Goal: Task Accomplishment & Management: Use online tool/utility

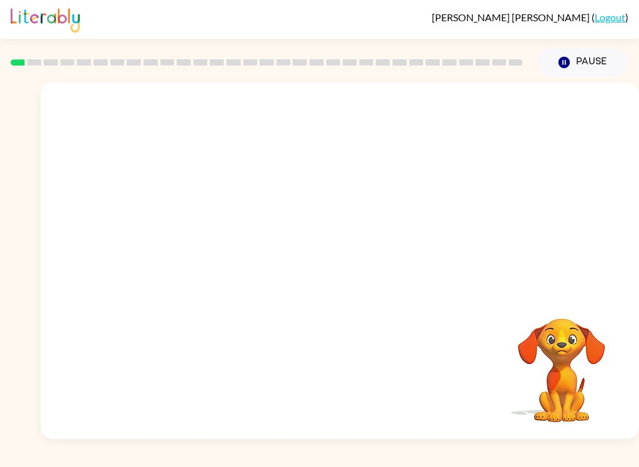
click at [299, 187] on video "Your browser must support playing .mp4 files to use Literably. Please try using…" at bounding box center [340, 187] width 598 height 210
click at [343, 251] on div at bounding box center [340, 267] width 80 height 46
click at [358, 263] on button "button" at bounding box center [340, 267] width 80 height 46
click at [552, 75] on button "Pause Pause" at bounding box center [583, 62] width 90 height 29
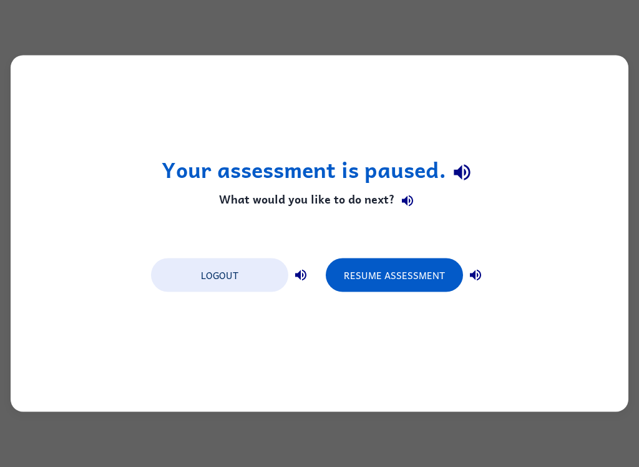
click at [419, 274] on button "Resume Assessment" at bounding box center [394, 275] width 137 height 34
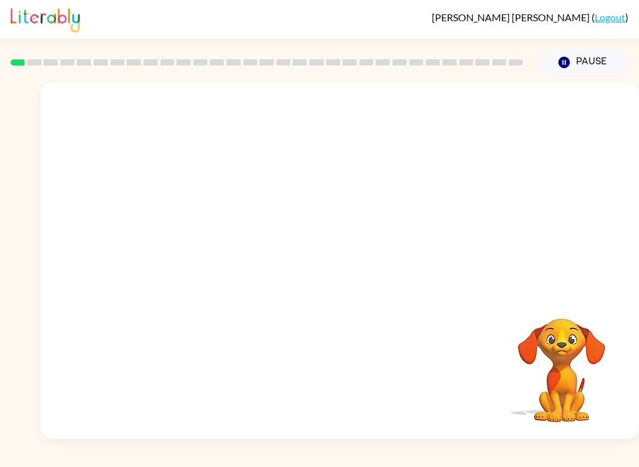
click at [31, 77] on div at bounding box center [266, 63] width 527 height 44
click at [610, 311] on video "Your browser must support playing .mp4 files to use Literably. Please try using…" at bounding box center [561, 361] width 125 height 125
click at [310, 190] on video "Your browser must support playing .mp4 files to use Literably. Please try using…" at bounding box center [340, 187] width 598 height 210
click at [416, 192] on video "Your browser must support playing .mp4 files to use Literably. Please try using…" at bounding box center [340, 187] width 598 height 210
click at [322, 186] on video "Your browser must support playing .mp4 files to use Literably. Please try using…" at bounding box center [340, 187] width 598 height 210
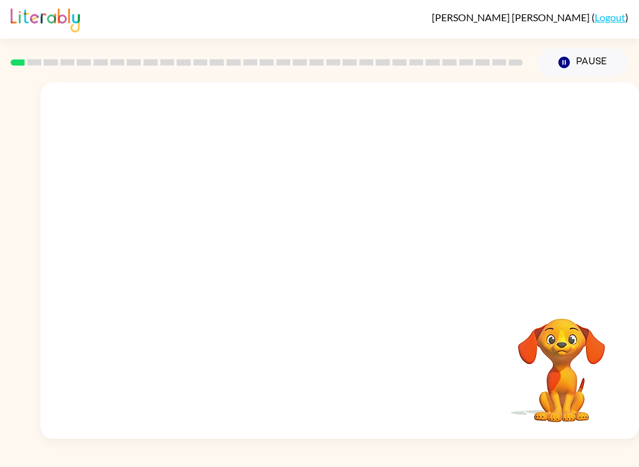
click at [412, 195] on video "Your browser must support playing .mp4 files to use Literably. Please try using…" at bounding box center [340, 187] width 598 height 210
click at [303, 197] on video "Your browser must support playing .mp4 files to use Literably. Please try using…" at bounding box center [340, 187] width 598 height 210
click at [411, 189] on video "Your browser must support playing .mp4 files to use Literably. Please try using…" at bounding box center [340, 187] width 598 height 210
click at [376, 223] on video "Your browser must support playing .mp4 files to use Literably. Please try using…" at bounding box center [340, 187] width 598 height 210
click at [407, 185] on video "Your browser must support playing .mp4 files to use Literably. Please try using…" at bounding box center [340, 187] width 598 height 210
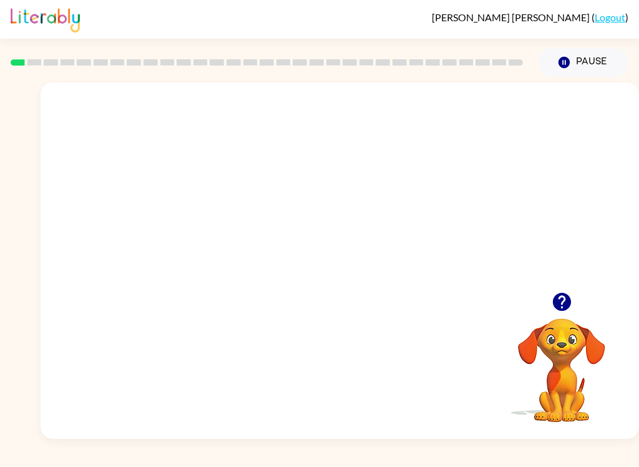
click at [303, 202] on video "Your browser must support playing .mp4 files to use Literably. Please try using…" at bounding box center [340, 187] width 598 height 210
click at [377, 238] on video "Your browser must support playing .mp4 files to use Literably. Please try using…" at bounding box center [340, 187] width 598 height 210
click at [415, 197] on video "Your browser must support playing .mp4 files to use Literably. Please try using…" at bounding box center [340, 187] width 598 height 210
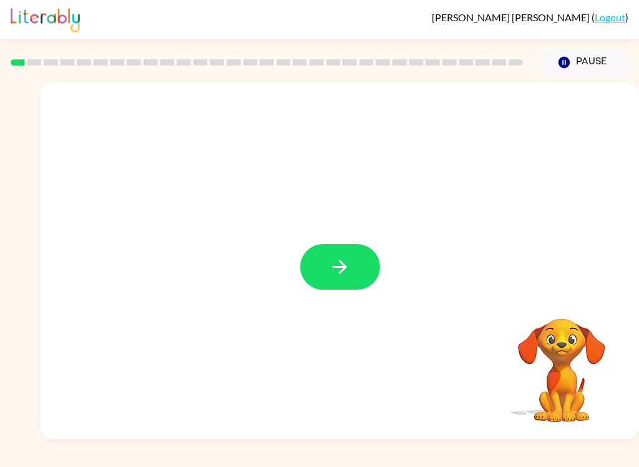
click at [384, 364] on div at bounding box center [340, 260] width 598 height 356
click at [391, 283] on div at bounding box center [340, 260] width 598 height 356
click at [344, 301] on div at bounding box center [340, 260] width 598 height 356
click at [354, 256] on button "button" at bounding box center [340, 267] width 80 height 46
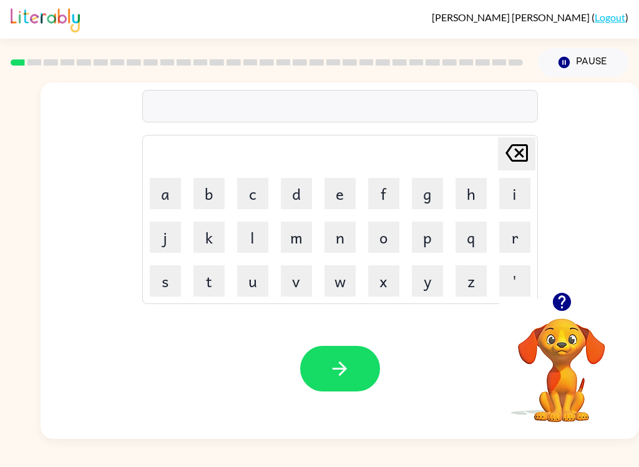
click at [294, 193] on button "d" at bounding box center [296, 193] width 31 height 31
click at [522, 154] on icon "[PERSON_NAME] last character input" at bounding box center [517, 153] width 30 height 30
click at [208, 193] on button "b" at bounding box center [208, 193] width 31 height 31
click at [387, 236] on button "o" at bounding box center [383, 236] width 31 height 31
click at [174, 191] on button "a" at bounding box center [165, 193] width 31 height 31
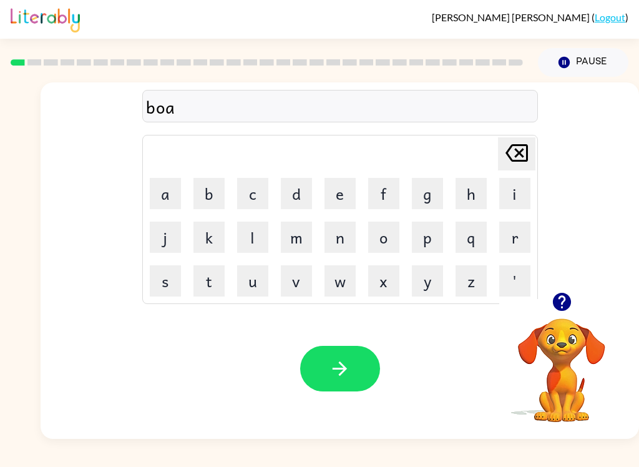
click at [512, 235] on button "r" at bounding box center [514, 236] width 31 height 31
click at [296, 199] on button "d" at bounding box center [296, 193] width 31 height 31
click at [342, 201] on button "e" at bounding box center [339, 193] width 31 height 31
click at [506, 236] on button "r" at bounding box center [514, 236] width 31 height 31
click at [341, 369] on icon "button" at bounding box center [340, 368] width 14 height 14
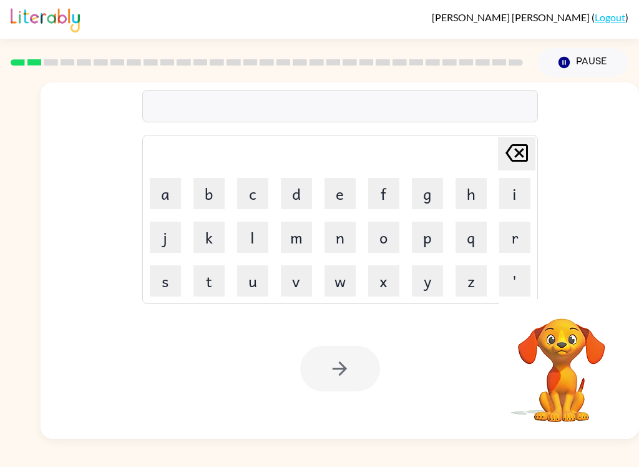
click at [456, 183] on button "h" at bounding box center [470, 193] width 31 height 31
click at [517, 148] on icon "[PERSON_NAME] last character input" at bounding box center [517, 153] width 30 height 30
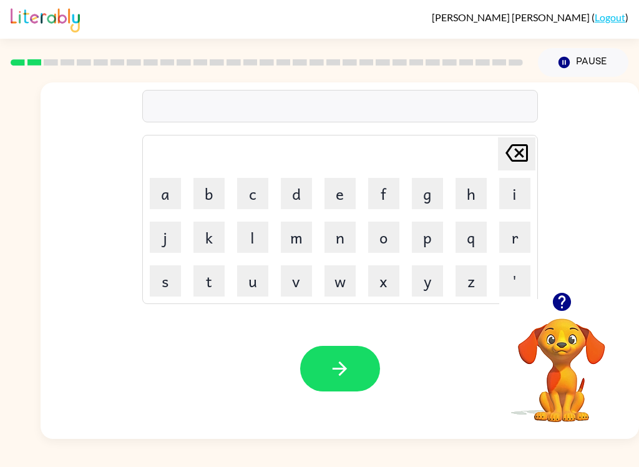
click at [520, 237] on button "r" at bounding box center [514, 236] width 31 height 31
click at [374, 230] on button "o" at bounding box center [383, 236] width 31 height 31
click at [253, 281] on button "u" at bounding box center [252, 280] width 31 height 31
click at [346, 227] on button "n" at bounding box center [339, 236] width 31 height 31
click at [307, 193] on button "d" at bounding box center [296, 193] width 31 height 31
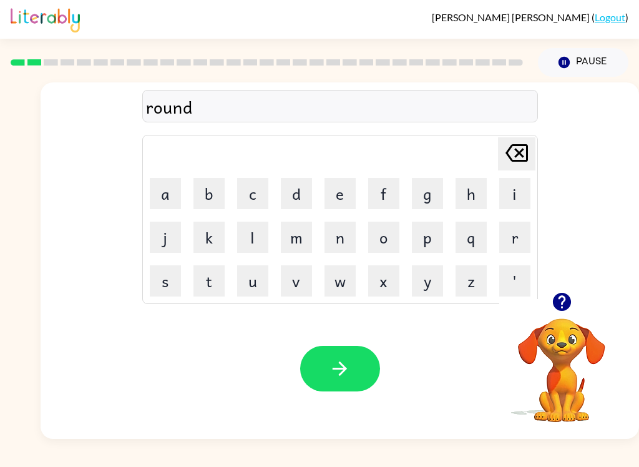
click at [371, 365] on button "button" at bounding box center [340, 369] width 80 height 46
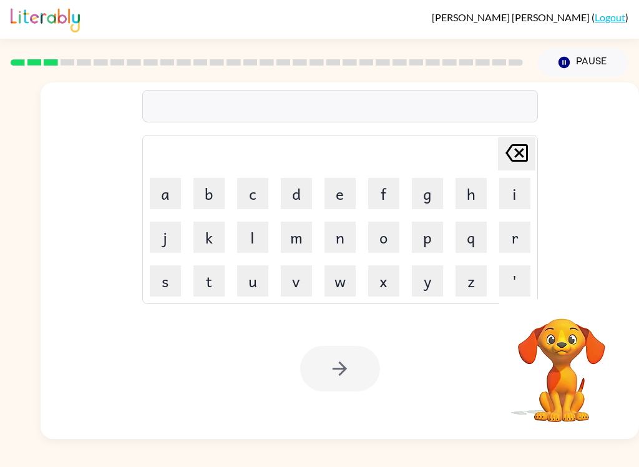
click at [293, 236] on button "m" at bounding box center [296, 236] width 31 height 31
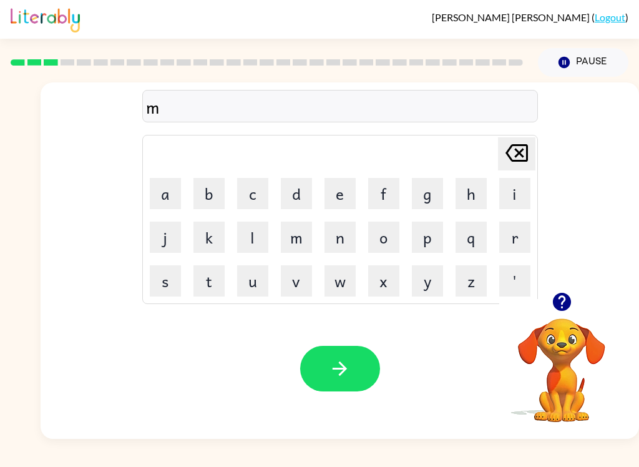
click at [164, 192] on button "a" at bounding box center [165, 193] width 31 height 31
click at [249, 200] on button "c" at bounding box center [252, 193] width 31 height 31
click at [464, 199] on button "h" at bounding box center [470, 193] width 31 height 31
click at [516, 199] on button "i" at bounding box center [514, 193] width 31 height 31
click at [347, 235] on button "n" at bounding box center [339, 236] width 31 height 31
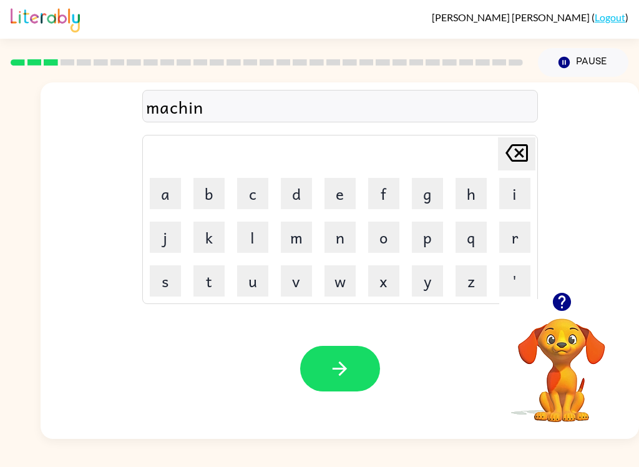
click at [343, 198] on button "e" at bounding box center [339, 193] width 31 height 31
click at [357, 356] on button "button" at bounding box center [340, 369] width 80 height 46
click at [220, 280] on button "t" at bounding box center [208, 280] width 31 height 31
click at [509, 224] on button "r" at bounding box center [514, 236] width 31 height 31
click at [173, 198] on button "a" at bounding box center [165, 193] width 31 height 31
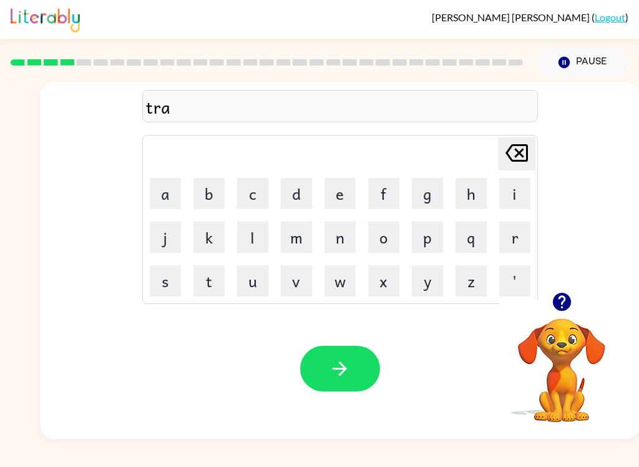
click at [518, 185] on button "i" at bounding box center [514, 193] width 31 height 31
click at [348, 240] on button "n" at bounding box center [339, 236] width 31 height 31
click at [362, 372] on button "button" at bounding box center [340, 369] width 80 height 46
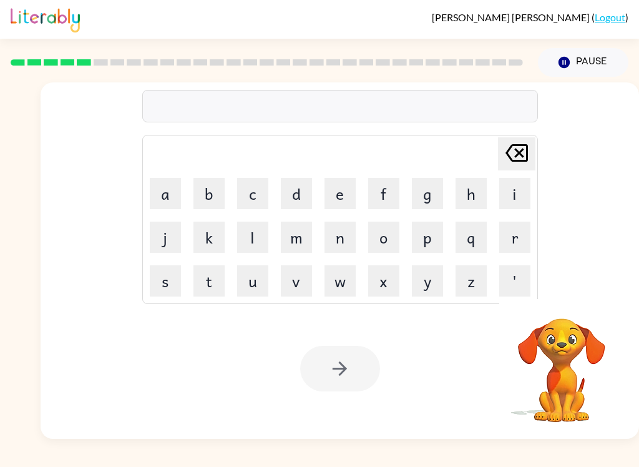
click at [290, 198] on button "d" at bounding box center [296, 193] width 31 height 31
click at [329, 189] on button "e" at bounding box center [339, 193] width 31 height 31
click at [391, 190] on button "f" at bounding box center [383, 193] width 31 height 31
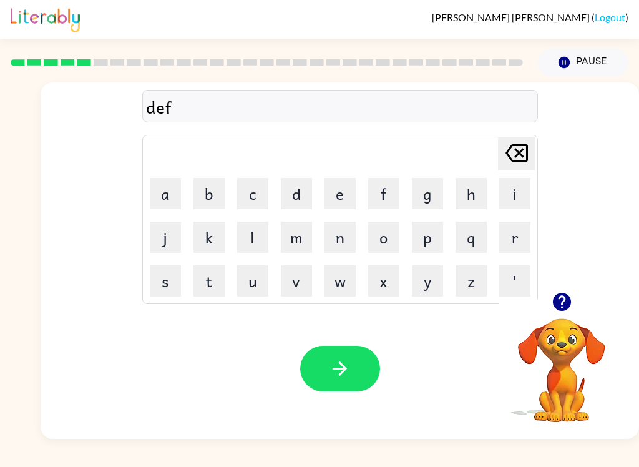
click at [333, 195] on button "e" at bounding box center [339, 193] width 31 height 31
click at [347, 233] on button "n" at bounding box center [339, 236] width 31 height 31
click at [513, 242] on button "r" at bounding box center [514, 236] width 31 height 31
click at [520, 227] on button "r" at bounding box center [514, 236] width 31 height 31
click at [519, 226] on button "r" at bounding box center [514, 236] width 31 height 31
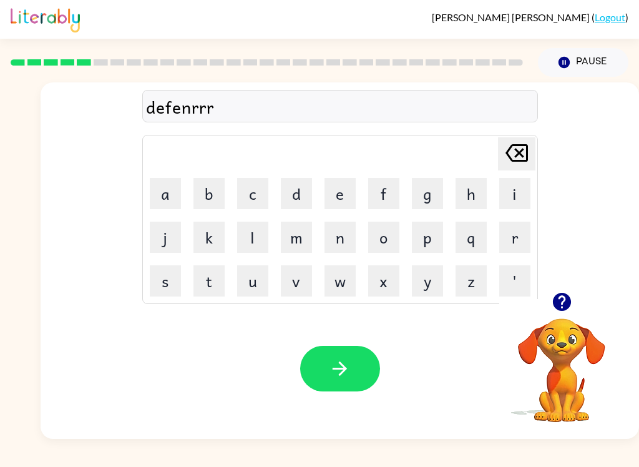
click at [525, 227] on button "r" at bounding box center [514, 236] width 31 height 31
click at [517, 233] on button "r" at bounding box center [514, 236] width 31 height 31
click at [514, 235] on button "r" at bounding box center [514, 236] width 31 height 31
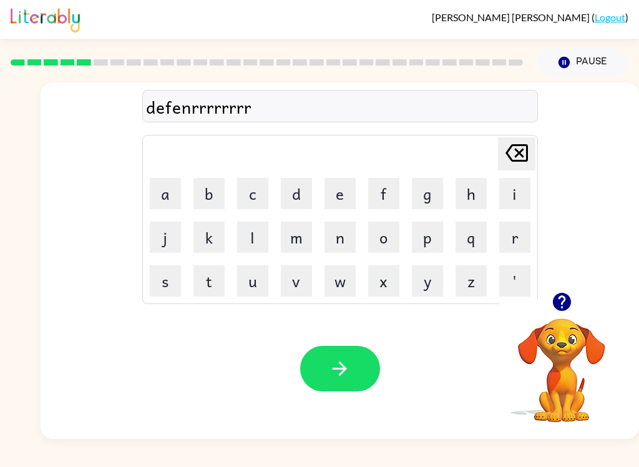
click at [514, 235] on button "r" at bounding box center [514, 236] width 31 height 31
click at [517, 240] on button "r" at bounding box center [514, 236] width 31 height 31
click at [517, 239] on button "r" at bounding box center [514, 236] width 31 height 31
click at [511, 240] on button "r" at bounding box center [514, 236] width 31 height 31
click at [510, 239] on button "r" at bounding box center [514, 236] width 31 height 31
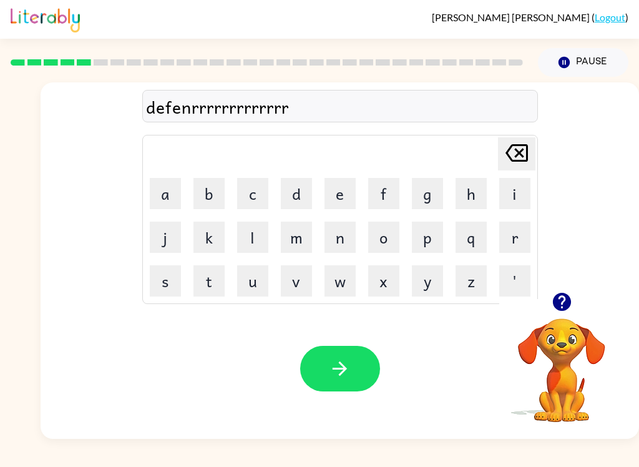
click at [515, 240] on button "r" at bounding box center [514, 236] width 31 height 31
click at [504, 141] on icon "[PERSON_NAME] last character input" at bounding box center [517, 153] width 30 height 30
click at [504, 140] on icon "[PERSON_NAME] last character input" at bounding box center [517, 153] width 30 height 30
click at [517, 150] on icon "[PERSON_NAME] last character input" at bounding box center [517, 153] width 30 height 30
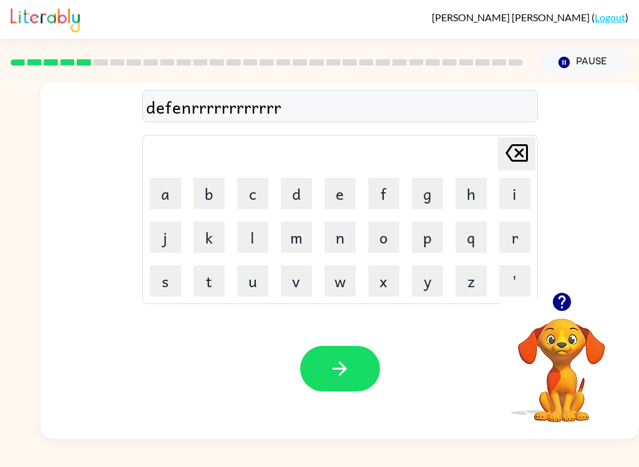
click at [517, 150] on icon "[PERSON_NAME] last character input" at bounding box center [517, 153] width 30 height 30
click at [512, 157] on icon at bounding box center [516, 152] width 22 height 17
click at [517, 155] on icon at bounding box center [516, 152] width 22 height 17
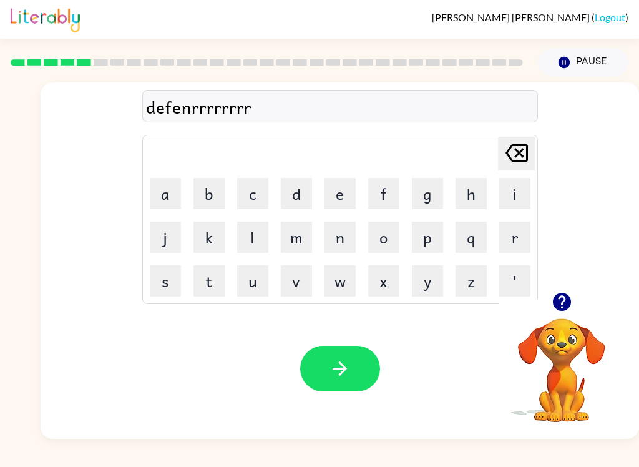
click at [517, 152] on icon at bounding box center [516, 152] width 22 height 17
click at [516, 152] on icon at bounding box center [516, 152] width 22 height 17
click at [522, 145] on icon at bounding box center [516, 152] width 22 height 17
click at [518, 153] on icon "[PERSON_NAME] last character input" at bounding box center [517, 153] width 30 height 30
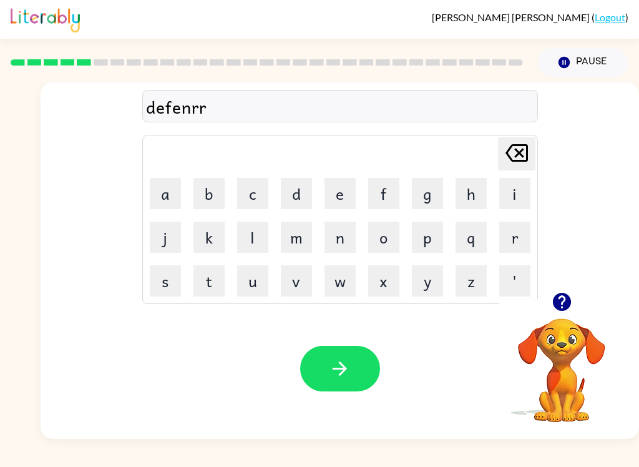
click at [518, 152] on icon "[PERSON_NAME] last character input" at bounding box center [517, 153] width 30 height 30
click at [520, 153] on icon "[PERSON_NAME] last character input" at bounding box center [517, 153] width 30 height 30
click at [150, 293] on button "s" at bounding box center [165, 280] width 31 height 31
click at [522, 193] on button "i" at bounding box center [514, 193] width 31 height 31
click at [291, 288] on button "v" at bounding box center [296, 280] width 31 height 31
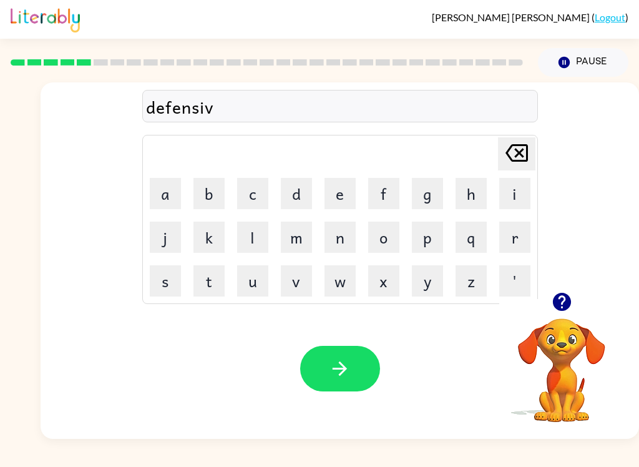
click at [333, 199] on button "e" at bounding box center [339, 193] width 31 height 31
click at [366, 362] on button "button" at bounding box center [340, 369] width 80 height 46
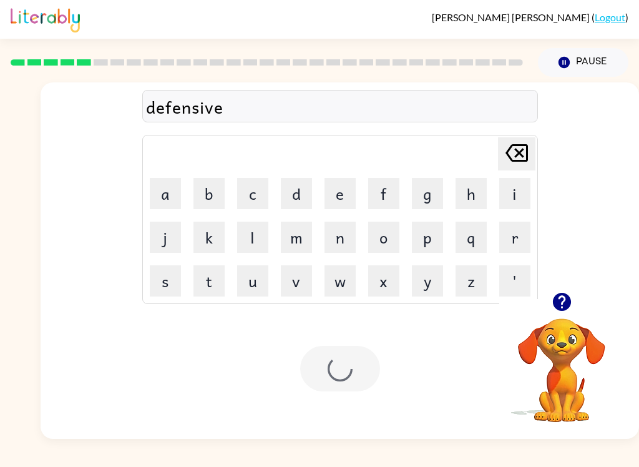
click at [333, 373] on div at bounding box center [340, 369] width 80 height 46
click at [298, 279] on button "v" at bounding box center [296, 280] width 31 height 31
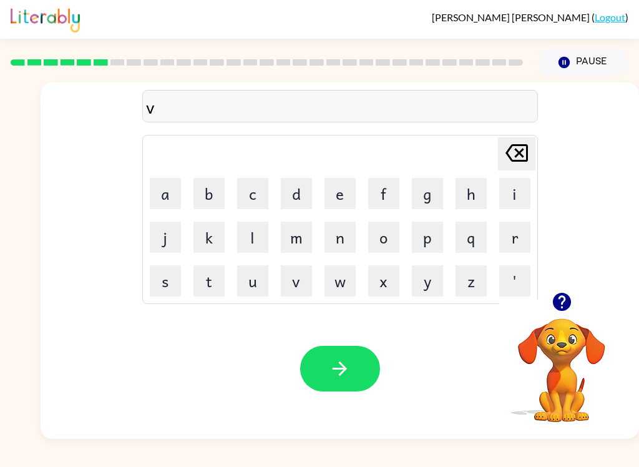
click at [171, 186] on button "a" at bounding box center [165, 193] width 31 height 31
click at [251, 194] on button "c" at bounding box center [252, 193] width 31 height 31
click at [180, 183] on button "a" at bounding box center [165, 193] width 31 height 31
click at [243, 192] on button "c" at bounding box center [252, 193] width 31 height 31
click at [519, 182] on button "i" at bounding box center [514, 193] width 31 height 31
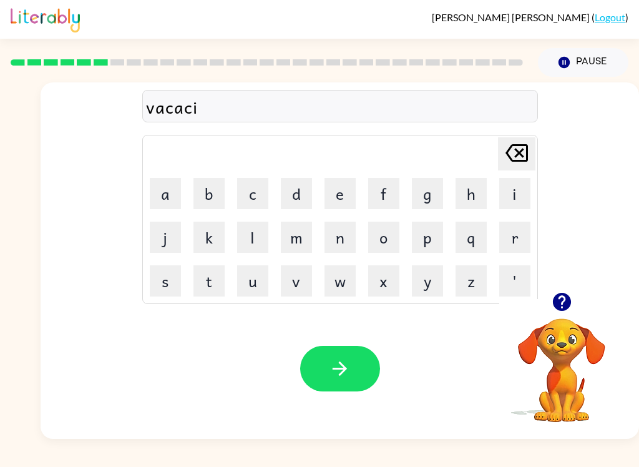
click at [388, 230] on button "o" at bounding box center [383, 236] width 31 height 31
click at [350, 238] on button "n" at bounding box center [339, 236] width 31 height 31
click at [341, 377] on icon "button" at bounding box center [340, 369] width 22 height 22
click at [429, 238] on button "p" at bounding box center [427, 236] width 31 height 31
click at [387, 240] on button "o" at bounding box center [383, 236] width 31 height 31
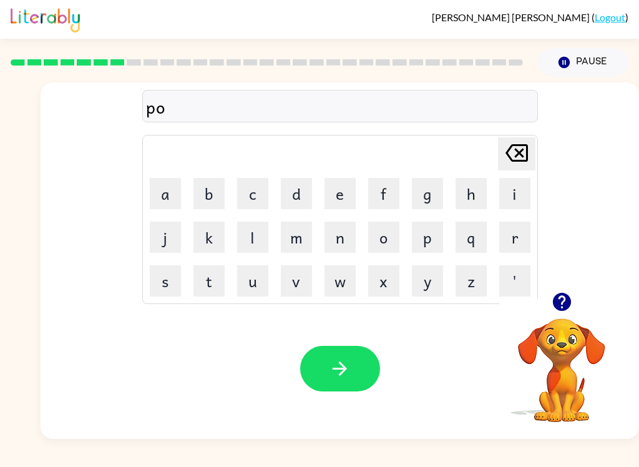
click at [251, 287] on button "u" at bounding box center [252, 280] width 31 height 31
click at [295, 189] on button "d" at bounding box center [296, 193] width 31 height 31
click at [248, 243] on button "l" at bounding box center [252, 236] width 31 height 31
click at [353, 197] on button "e" at bounding box center [339, 193] width 31 height 31
click at [334, 385] on button "button" at bounding box center [340, 369] width 80 height 46
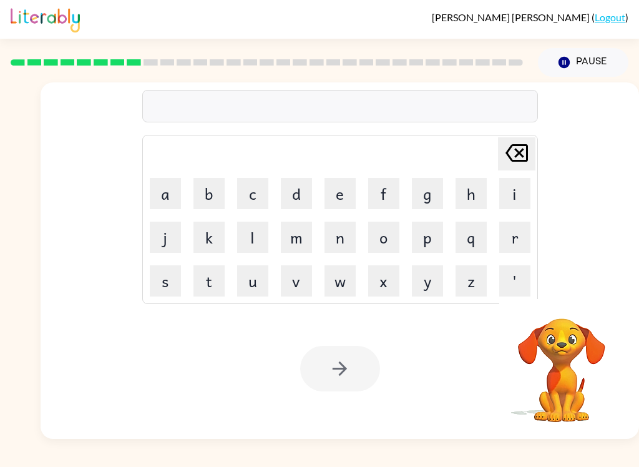
click at [295, 245] on button "m" at bounding box center [296, 236] width 31 height 31
click at [509, 187] on button "i" at bounding box center [514, 193] width 31 height 31
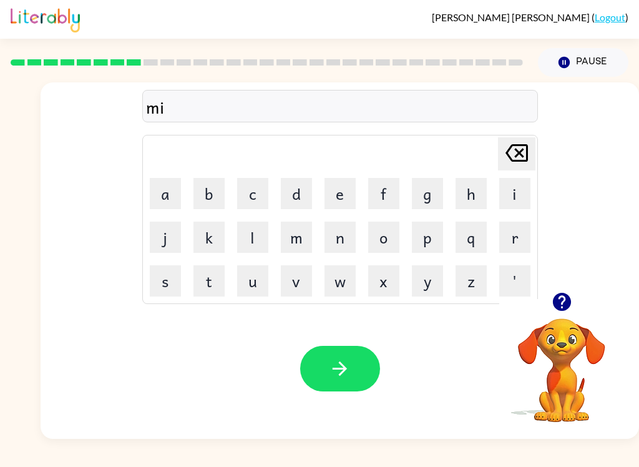
click at [509, 238] on button "r" at bounding box center [514, 236] width 31 height 31
click at [172, 186] on button "a" at bounding box center [165, 193] width 31 height 31
click at [252, 199] on button "c" at bounding box center [252, 193] width 31 height 31
click at [259, 235] on button "l" at bounding box center [252, 236] width 31 height 31
click at [350, 199] on button "e" at bounding box center [339, 193] width 31 height 31
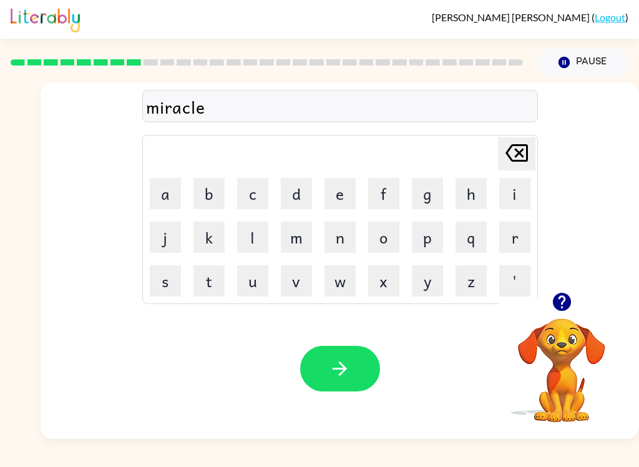
click at [364, 358] on button "button" at bounding box center [340, 369] width 80 height 46
click at [301, 218] on td "m" at bounding box center [296, 237] width 42 height 42
click at [309, 236] on button "m" at bounding box center [296, 236] width 31 height 31
click at [515, 192] on button "i" at bounding box center [514, 193] width 31 height 31
click at [306, 203] on button "d" at bounding box center [296, 193] width 31 height 31
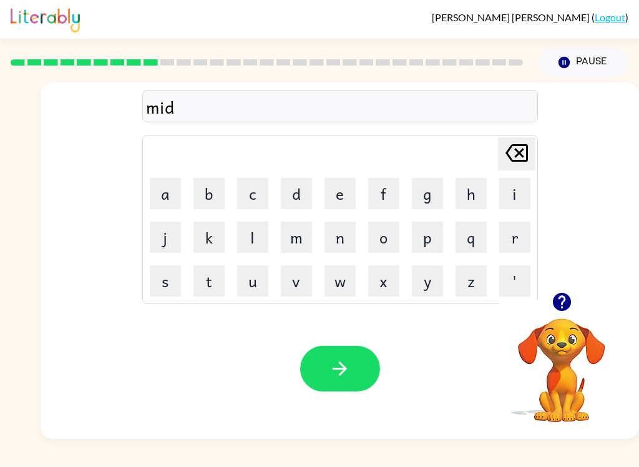
click at [310, 239] on button "m" at bounding box center [296, 236] width 31 height 31
click at [391, 237] on button "o" at bounding box center [383, 236] width 31 height 31
click at [513, 240] on button "r" at bounding box center [514, 236] width 31 height 31
click at [347, 252] on button "n" at bounding box center [339, 236] width 31 height 31
click at [517, 186] on button "i" at bounding box center [514, 193] width 31 height 31
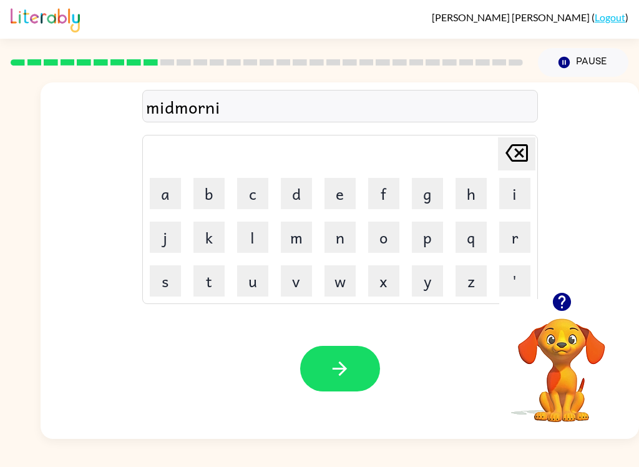
click at [334, 235] on button "n" at bounding box center [339, 236] width 31 height 31
click at [432, 197] on button "g" at bounding box center [427, 193] width 31 height 31
click at [374, 371] on button "button" at bounding box center [340, 369] width 80 height 46
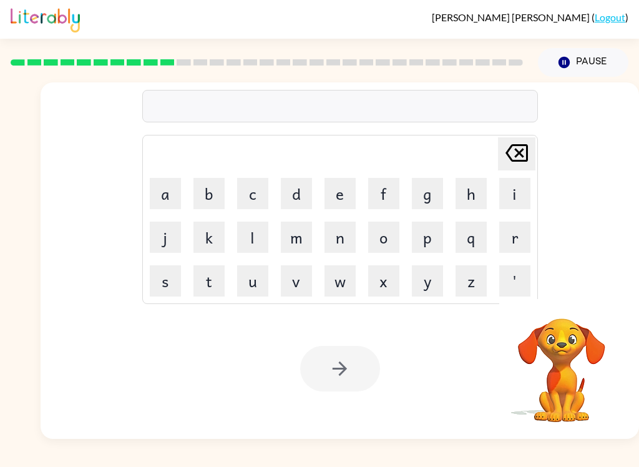
click at [291, 197] on button "d" at bounding box center [296, 193] width 31 height 31
click at [513, 188] on button "i" at bounding box center [514, 193] width 31 height 31
click at [167, 280] on button "s" at bounding box center [165, 280] width 31 height 31
click at [210, 278] on button "t" at bounding box center [208, 280] width 31 height 31
click at [518, 238] on button "r" at bounding box center [514, 236] width 31 height 31
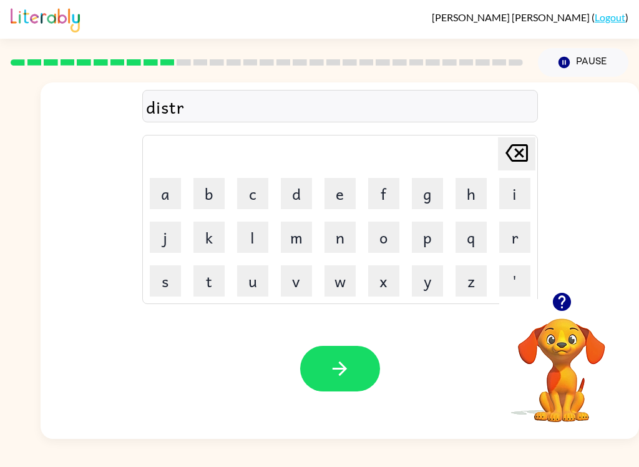
click at [247, 291] on button "u" at bounding box center [252, 280] width 31 height 31
click at [171, 278] on button "s" at bounding box center [165, 280] width 31 height 31
click at [208, 271] on button "t" at bounding box center [208, 280] width 31 height 31
click at [341, 361] on icon "button" at bounding box center [340, 369] width 22 height 22
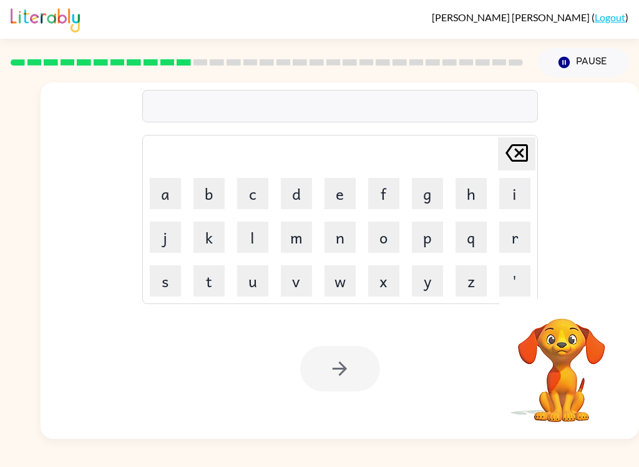
click at [515, 239] on button "r" at bounding box center [514, 236] width 31 height 31
click at [394, 231] on button "o" at bounding box center [383, 236] width 31 height 31
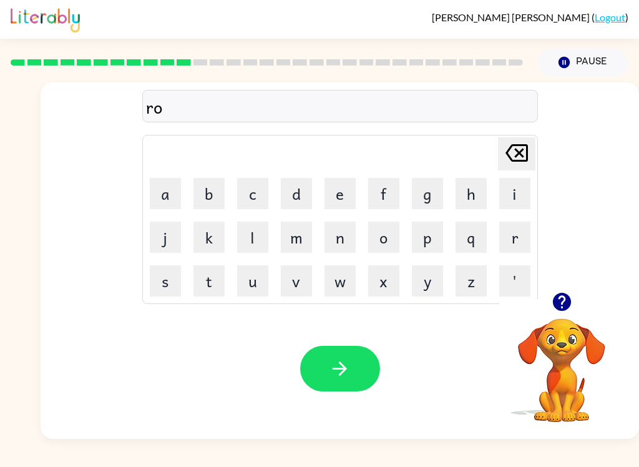
click at [306, 193] on button "d" at bounding box center [296, 193] width 31 height 31
click at [340, 201] on button "e" at bounding box center [339, 193] width 31 height 31
click at [358, 369] on button "button" at bounding box center [340, 369] width 80 height 46
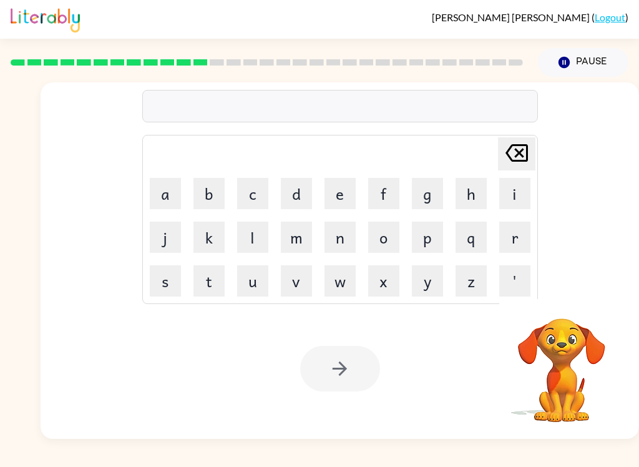
click at [258, 291] on button "u" at bounding box center [252, 280] width 31 height 31
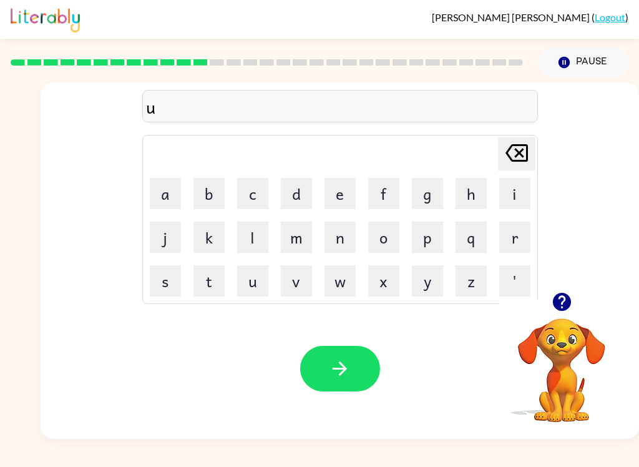
click at [433, 229] on button "p" at bounding box center [427, 236] width 31 height 31
click at [427, 195] on button "g" at bounding box center [427, 193] width 31 height 31
click at [513, 238] on button "r" at bounding box center [514, 236] width 31 height 31
click at [156, 188] on button "a" at bounding box center [165, 193] width 31 height 31
click at [301, 186] on button "d" at bounding box center [296, 193] width 31 height 31
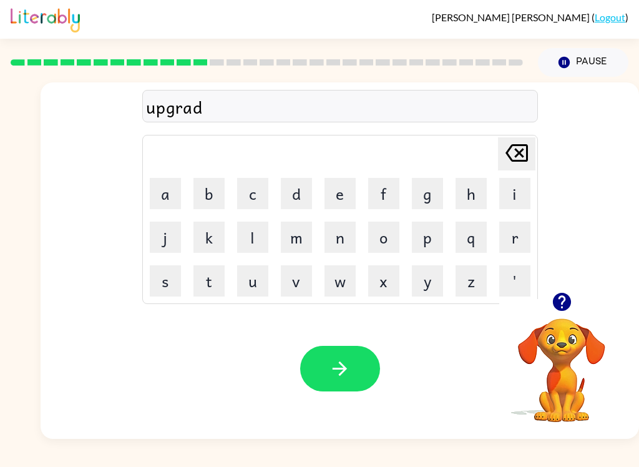
click at [344, 207] on button "e" at bounding box center [339, 193] width 31 height 31
click at [362, 373] on button "button" at bounding box center [340, 369] width 80 height 46
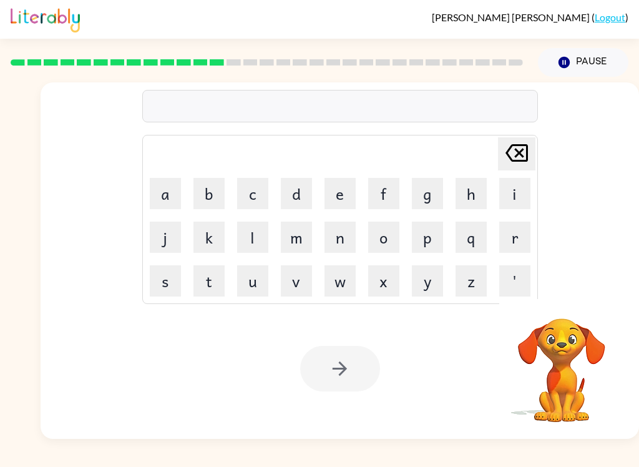
click at [302, 225] on button "m" at bounding box center [296, 236] width 31 height 31
click at [164, 193] on button "a" at bounding box center [165, 193] width 31 height 31
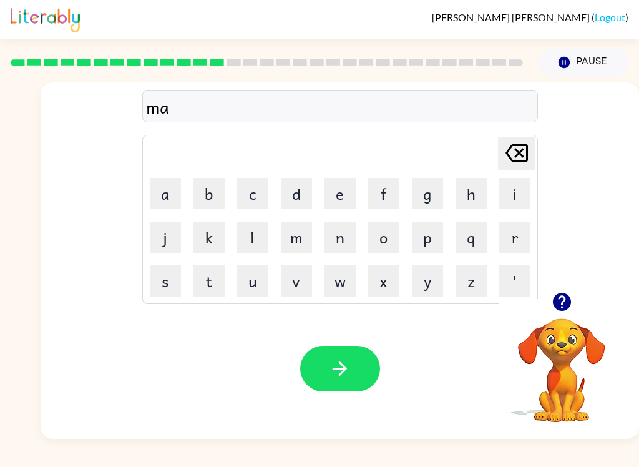
click at [293, 198] on button "d" at bounding box center [296, 193] width 31 height 31
click at [292, 198] on button "d" at bounding box center [296, 193] width 31 height 31
click at [341, 239] on button "n" at bounding box center [339, 236] width 31 height 31
click at [347, 194] on button "e" at bounding box center [339, 193] width 31 height 31
click at [168, 279] on button "s" at bounding box center [165, 280] width 31 height 31
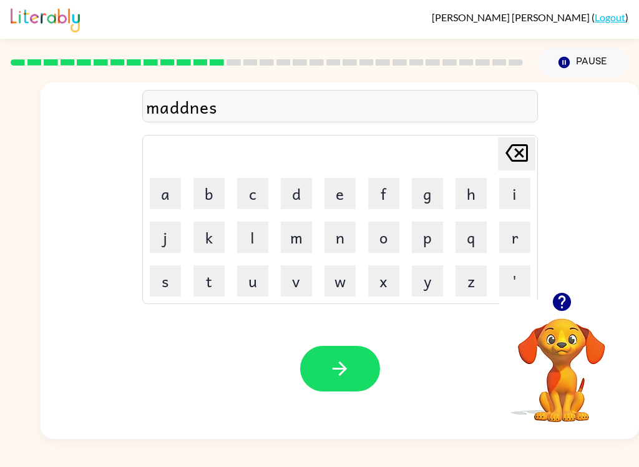
click at [168, 278] on button "s" at bounding box center [165, 280] width 31 height 31
click at [527, 152] on icon "[PERSON_NAME] last character input" at bounding box center [517, 153] width 30 height 30
click at [163, 275] on button "s" at bounding box center [165, 280] width 31 height 31
click at [365, 374] on button "button" at bounding box center [340, 369] width 80 height 46
click at [210, 198] on button "b" at bounding box center [208, 193] width 31 height 31
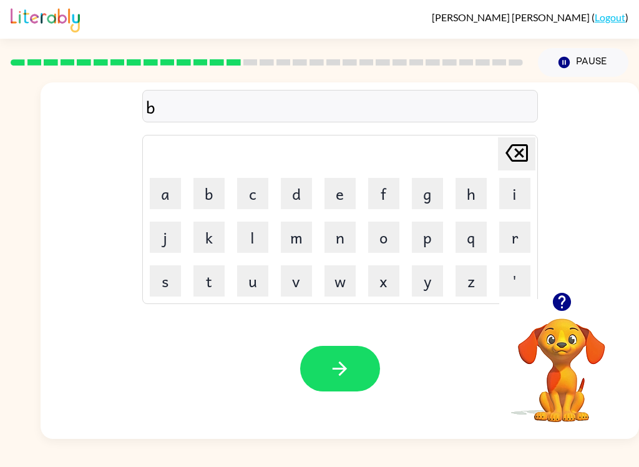
click at [388, 238] on button "o" at bounding box center [383, 236] width 31 height 31
click at [351, 240] on button "n" at bounding box center [339, 236] width 31 height 31
click at [250, 274] on button "u" at bounding box center [252, 280] width 31 height 31
click at [158, 275] on button "s" at bounding box center [165, 280] width 31 height 31
click at [359, 384] on button "button" at bounding box center [340, 369] width 80 height 46
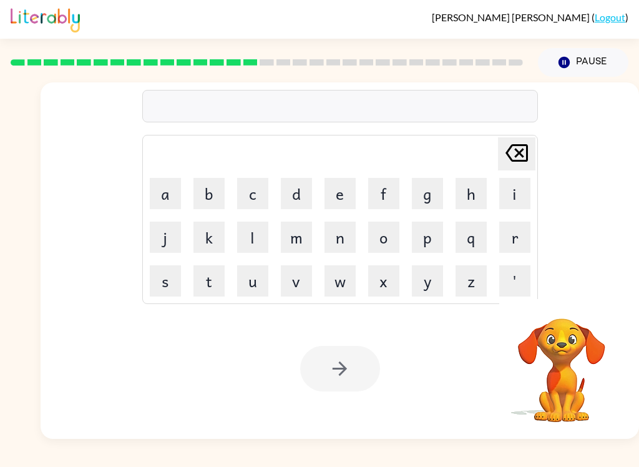
click at [162, 272] on button "s" at bounding box center [165, 280] width 31 height 31
click at [348, 285] on button "w" at bounding box center [339, 280] width 31 height 31
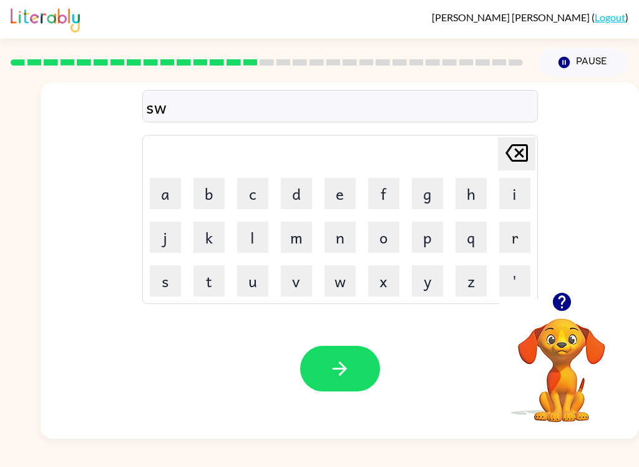
click at [389, 248] on button "o" at bounding box center [383, 236] width 31 height 31
click at [518, 238] on button "r" at bounding box center [514, 236] width 31 height 31
click at [301, 245] on button "m" at bounding box center [296, 236] width 31 height 31
click at [365, 362] on button "button" at bounding box center [340, 369] width 80 height 46
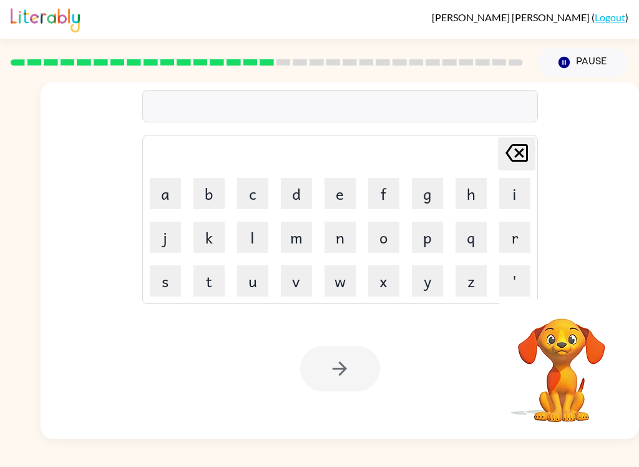
click at [499, 228] on button "r" at bounding box center [514, 236] width 31 height 31
click at [440, 276] on button "y" at bounding box center [427, 280] width 31 height 31
click at [523, 233] on button "r" at bounding box center [514, 236] width 31 height 31
click at [203, 236] on button "k" at bounding box center [208, 236] width 31 height 31
click at [427, 285] on button "y" at bounding box center [427, 280] width 31 height 31
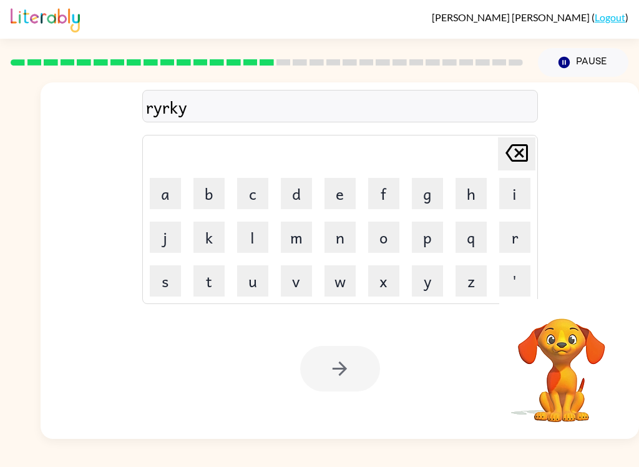
click at [215, 225] on button "k" at bounding box center [208, 236] width 31 height 31
click at [485, 245] on button "q" at bounding box center [470, 236] width 31 height 31
click at [477, 240] on button "q" at bounding box center [470, 236] width 31 height 31
click at [441, 246] on button "p" at bounding box center [427, 236] width 31 height 31
click at [355, 281] on button "w" at bounding box center [339, 280] width 31 height 31
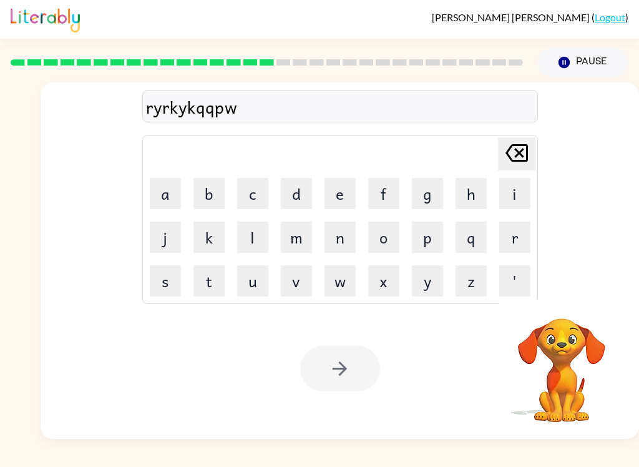
click at [426, 285] on button "y" at bounding box center [427, 280] width 31 height 31
click at [515, 157] on icon "[PERSON_NAME] last character input" at bounding box center [517, 153] width 30 height 30
click at [515, 156] on icon "[PERSON_NAME] last character input" at bounding box center [517, 153] width 30 height 30
click at [522, 158] on icon "[PERSON_NAME] last character input" at bounding box center [517, 153] width 30 height 30
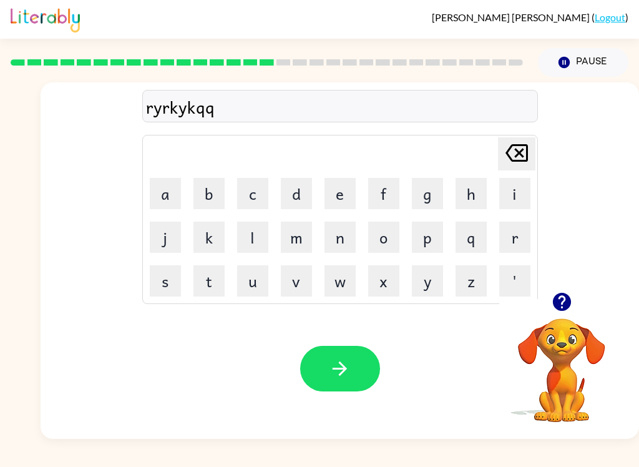
click at [519, 158] on icon at bounding box center [516, 152] width 22 height 17
click at [518, 157] on icon at bounding box center [516, 152] width 22 height 17
click at [523, 160] on icon at bounding box center [516, 152] width 22 height 17
click at [519, 161] on icon at bounding box center [516, 152] width 22 height 17
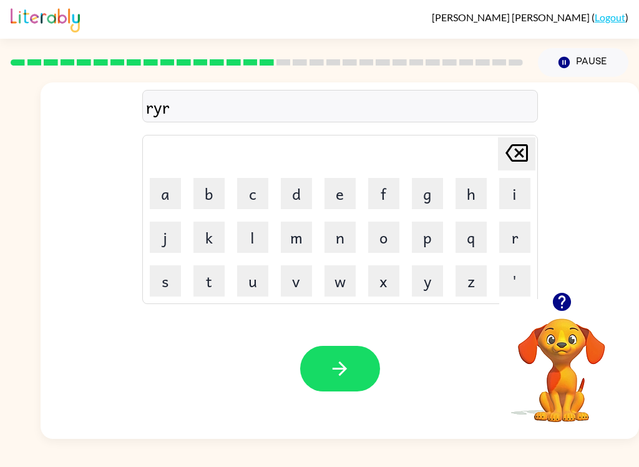
click at [518, 160] on icon at bounding box center [516, 152] width 22 height 17
click at [516, 147] on icon "[PERSON_NAME] last character input" at bounding box center [517, 153] width 30 height 30
click at [515, 147] on icon "[PERSON_NAME] last character input" at bounding box center [517, 153] width 30 height 30
click at [515, 144] on icon "[PERSON_NAME] last character input" at bounding box center [517, 153] width 30 height 30
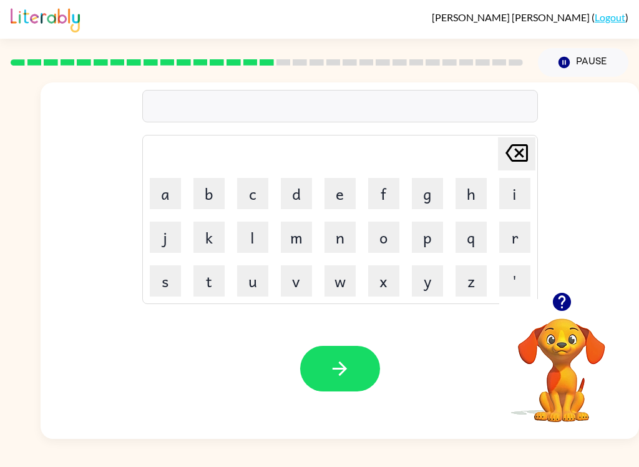
click at [565, 298] on icon "button" at bounding box center [561, 302] width 18 height 18
click at [348, 275] on button "w" at bounding box center [339, 280] width 31 height 31
click at [503, 238] on button "r" at bounding box center [514, 236] width 31 height 31
click at [170, 183] on button "a" at bounding box center [165, 193] width 31 height 31
click at [307, 227] on button "m" at bounding box center [296, 236] width 31 height 31
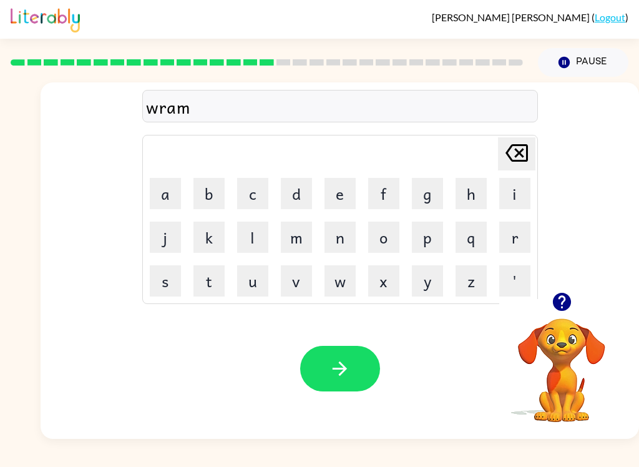
click at [363, 382] on button "button" at bounding box center [340, 369] width 80 height 46
click at [553, 299] on icon "button" at bounding box center [562, 302] width 22 height 22
click at [209, 200] on button "b" at bounding box center [208, 193] width 31 height 31
click at [507, 240] on button "r" at bounding box center [514, 236] width 31 height 31
click at [334, 181] on button "e" at bounding box center [339, 193] width 31 height 31
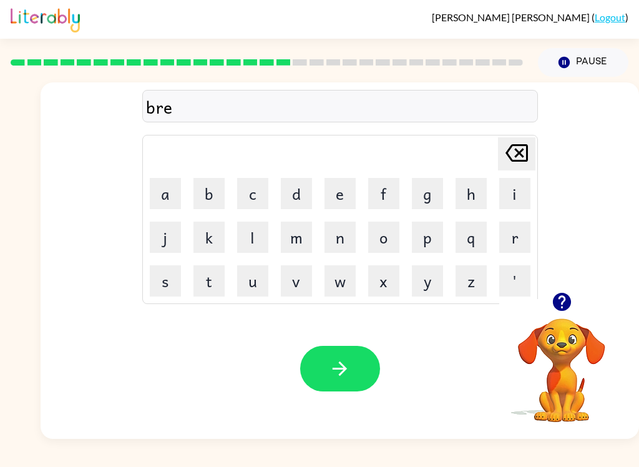
click at [179, 190] on button "a" at bounding box center [165, 193] width 31 height 31
click at [311, 238] on button "m" at bounding box center [296, 236] width 31 height 31
click at [499, 198] on button "i" at bounding box center [514, 193] width 31 height 31
click at [344, 231] on button "n" at bounding box center [339, 236] width 31 height 31
click at [426, 195] on button "g" at bounding box center [427, 193] width 31 height 31
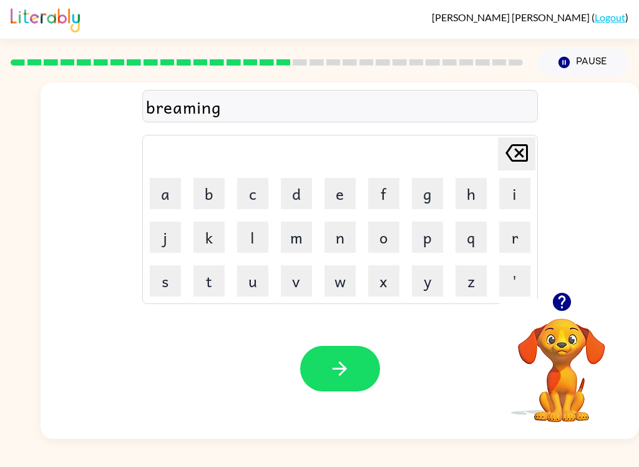
click at [346, 376] on icon "button" at bounding box center [340, 369] width 22 height 22
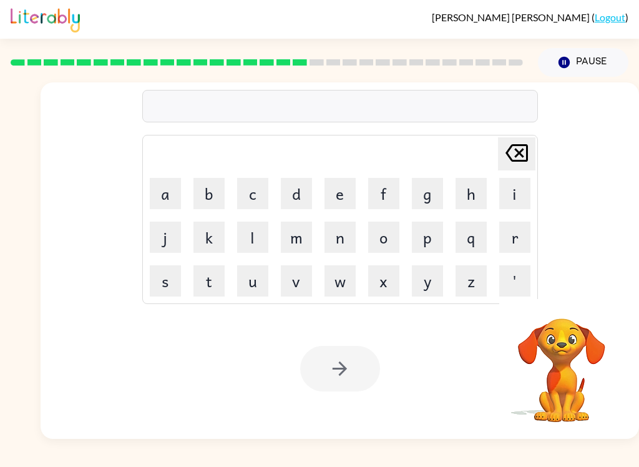
click at [370, 438] on div "Your browser must support playing .mp4 files to use Literably. Please try using…" at bounding box center [340, 368] width 598 height 140
click at [518, 238] on button "r" at bounding box center [514, 236] width 31 height 31
click at [517, 195] on button "i" at bounding box center [514, 193] width 31 height 31
click at [169, 279] on button "s" at bounding box center [165, 280] width 31 height 31
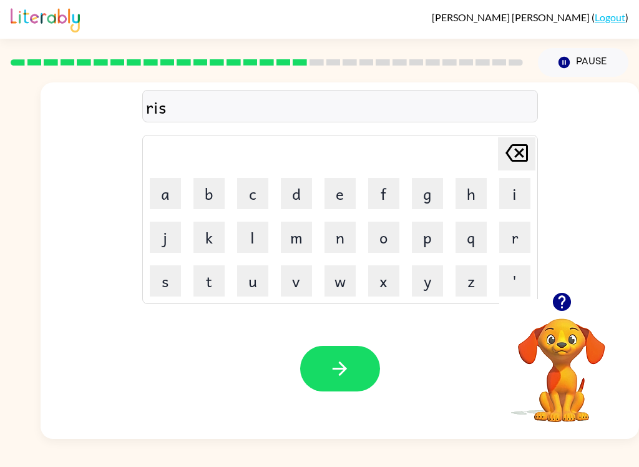
click at [204, 235] on button "k" at bounding box center [208, 236] width 31 height 31
click at [502, 203] on button "i" at bounding box center [514, 193] width 31 height 31
click at [334, 195] on button "e" at bounding box center [339, 193] width 31 height 31
click at [158, 277] on button "s" at bounding box center [165, 280] width 31 height 31
click at [208, 280] on button "t" at bounding box center [208, 280] width 31 height 31
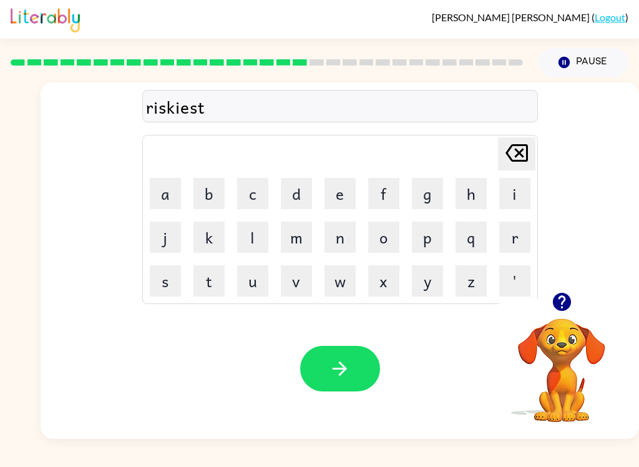
click at [352, 353] on button "button" at bounding box center [340, 369] width 80 height 46
click at [174, 189] on button "a" at bounding box center [165, 193] width 31 height 31
click at [518, 238] on button "r" at bounding box center [514, 236] width 31 height 31
click at [242, 190] on button "c" at bounding box center [252, 193] width 31 height 31
click at [474, 196] on button "h" at bounding box center [470, 193] width 31 height 31
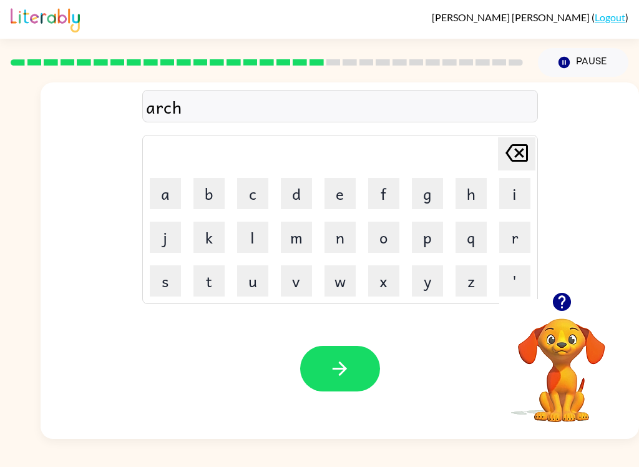
click at [343, 286] on button "w" at bounding box center [339, 280] width 31 height 31
click at [168, 199] on button "a" at bounding box center [165, 193] width 31 height 31
click at [419, 296] on button "y" at bounding box center [427, 280] width 31 height 31
click at [349, 382] on button "button" at bounding box center [340, 369] width 80 height 46
click at [387, 199] on button "f" at bounding box center [383, 193] width 31 height 31
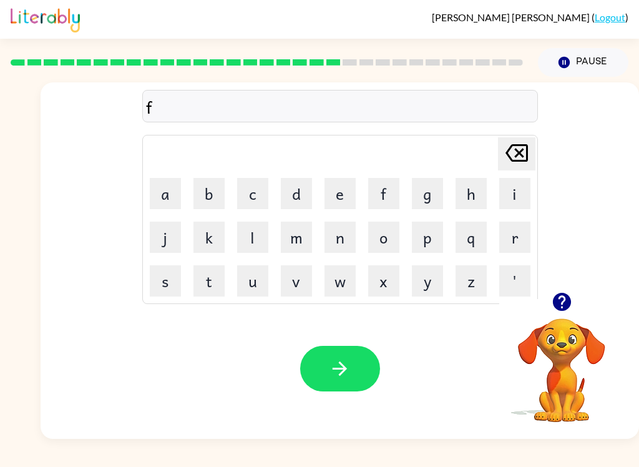
click at [387, 199] on button "f" at bounding box center [383, 193] width 31 height 31
click at [251, 238] on button "l" at bounding box center [252, 236] width 31 height 31
click at [509, 160] on icon at bounding box center [516, 152] width 22 height 17
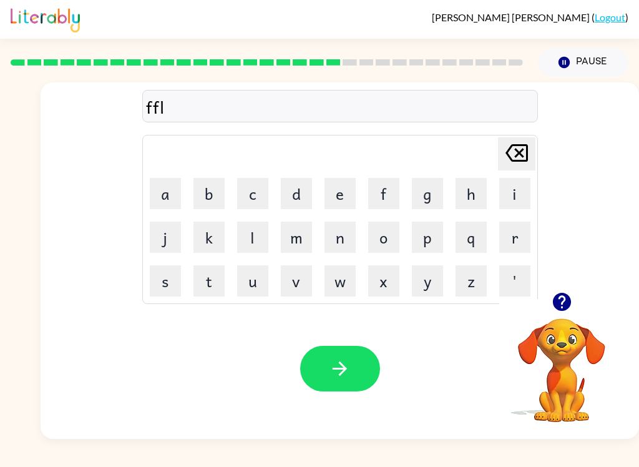
click at [512, 159] on icon "[PERSON_NAME] last character input" at bounding box center [517, 153] width 30 height 30
click at [389, 231] on button "o" at bounding box center [383, 236] width 31 height 31
click at [259, 238] on button "l" at bounding box center [252, 236] width 31 height 31
click at [378, 243] on button "o" at bounding box center [383, 236] width 31 height 31
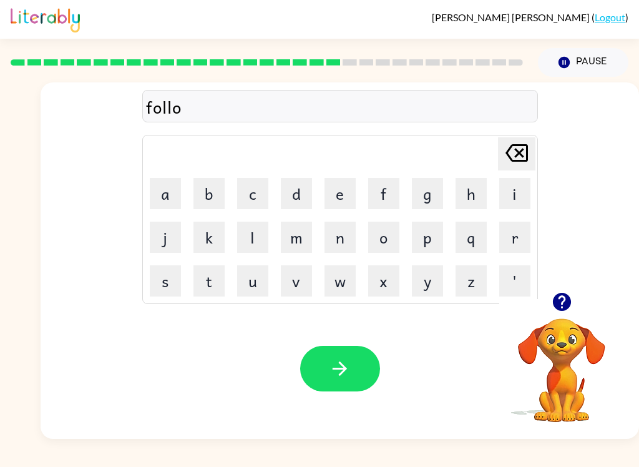
click at [339, 285] on button "w" at bounding box center [339, 280] width 31 height 31
click at [363, 371] on button "button" at bounding box center [340, 369] width 80 height 46
click at [257, 195] on button "c" at bounding box center [252, 193] width 31 height 31
click at [512, 198] on button "i" at bounding box center [514, 193] width 31 height 31
click at [353, 189] on button "e" at bounding box center [339, 193] width 31 height 31
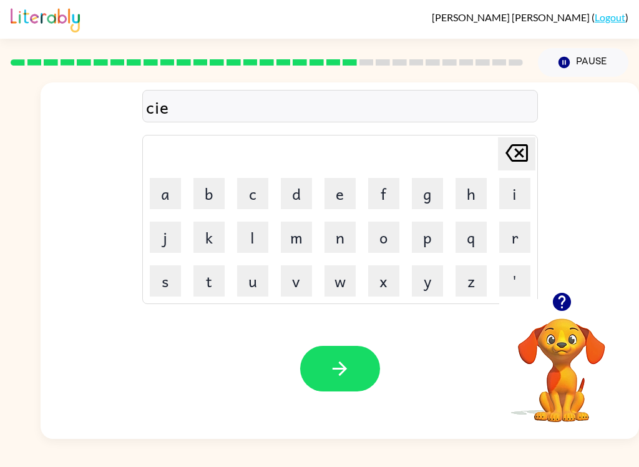
click at [339, 236] on button "n" at bounding box center [339, 236] width 31 height 31
click at [217, 285] on button "t" at bounding box center [208, 280] width 31 height 31
click at [513, 200] on button "i" at bounding box center [514, 193] width 31 height 31
click at [422, 238] on button "p" at bounding box center [427, 236] width 31 height 31
click at [516, 195] on button "i" at bounding box center [514, 193] width 31 height 31
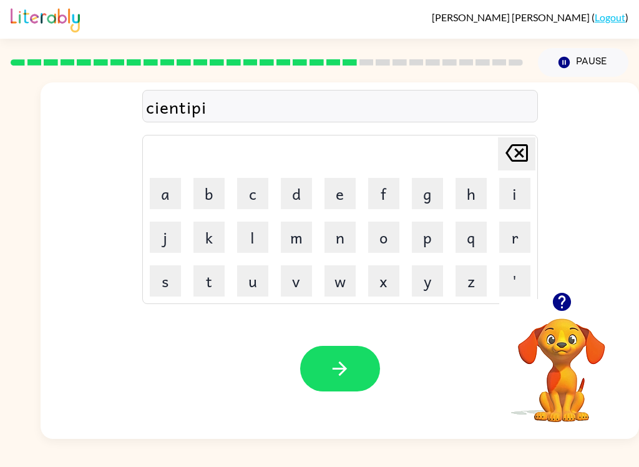
click at [305, 193] on button "d" at bounding box center [296, 193] width 31 height 31
click at [354, 195] on button "e" at bounding box center [339, 193] width 31 height 31
click at [338, 382] on button "button" at bounding box center [340, 369] width 80 height 46
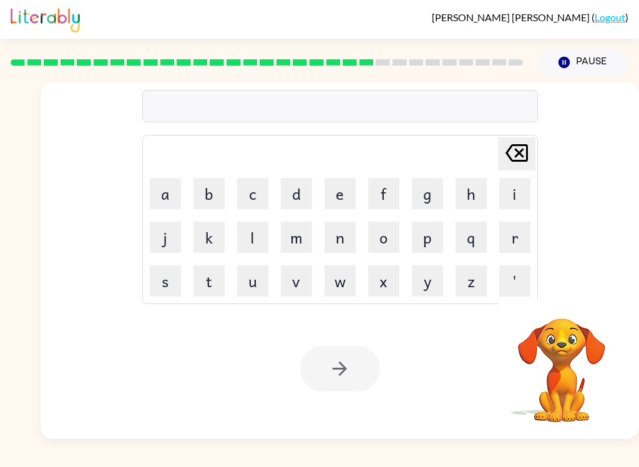
click at [158, 290] on button "s" at bounding box center [165, 280] width 31 height 31
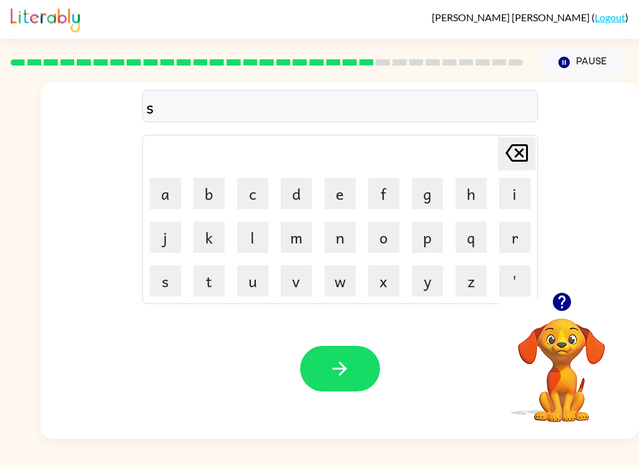
click at [251, 284] on button "u" at bounding box center [252, 280] width 31 height 31
click at [177, 280] on button "s" at bounding box center [165, 280] width 31 height 31
click at [213, 283] on button "t" at bounding box center [208, 280] width 31 height 31
click at [162, 208] on button "a" at bounding box center [165, 193] width 31 height 31
click at [525, 188] on button "i" at bounding box center [514, 193] width 31 height 31
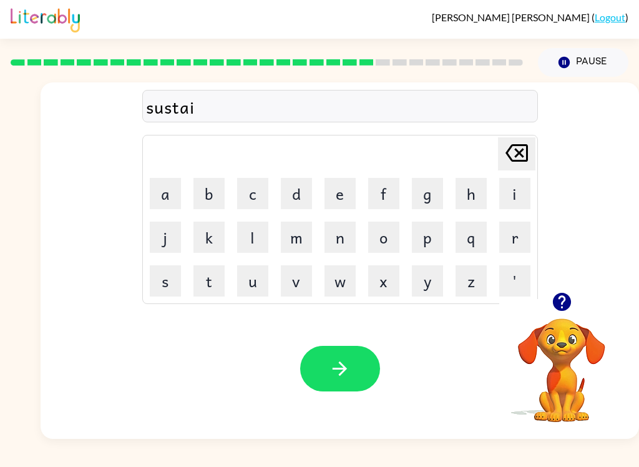
click at [354, 244] on button "n" at bounding box center [339, 236] width 31 height 31
click at [334, 370] on icon "button" at bounding box center [340, 369] width 22 height 22
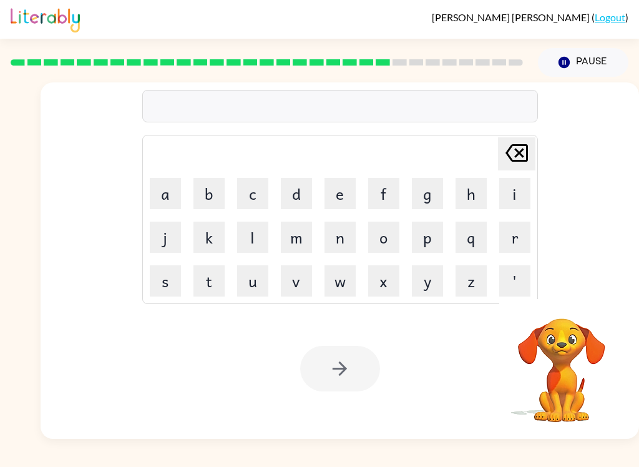
click at [398, 191] on button "f" at bounding box center [383, 193] width 31 height 31
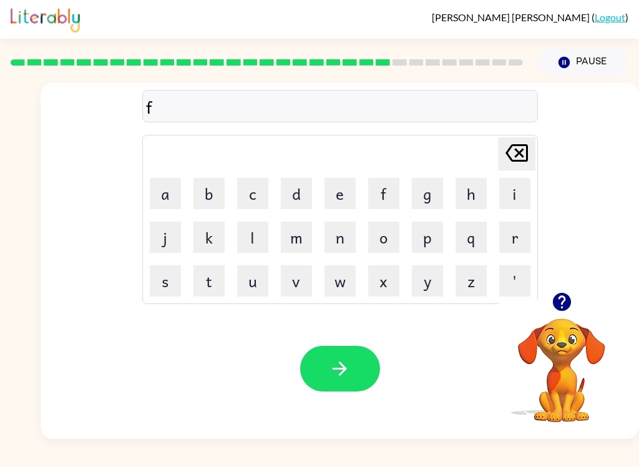
click at [382, 231] on button "o" at bounding box center [383, 236] width 31 height 31
click at [486, 243] on button "q" at bounding box center [470, 236] width 31 height 31
click at [532, 153] on button "[PERSON_NAME] last character input" at bounding box center [516, 153] width 37 height 33
click at [530, 239] on button "r" at bounding box center [514, 236] width 31 height 31
click at [332, 291] on button "w" at bounding box center [339, 280] width 31 height 31
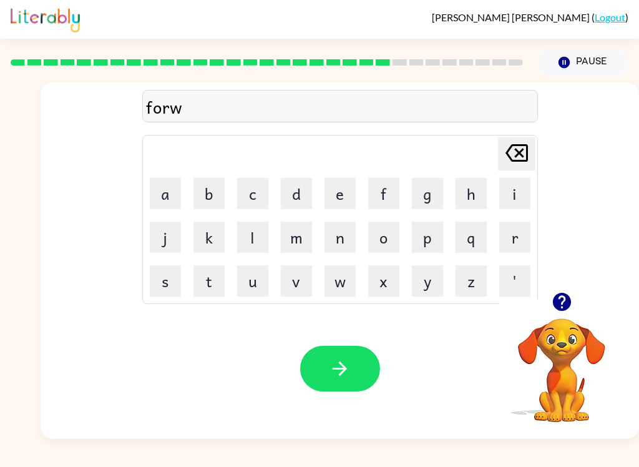
click at [162, 198] on button "a" at bounding box center [165, 193] width 31 height 31
click at [525, 249] on button "r" at bounding box center [514, 236] width 31 height 31
click at [322, 260] on td "w" at bounding box center [340, 281] width 42 height 42
click at [292, 192] on button "d" at bounding box center [296, 193] width 31 height 31
click at [348, 366] on icon "button" at bounding box center [340, 369] width 22 height 22
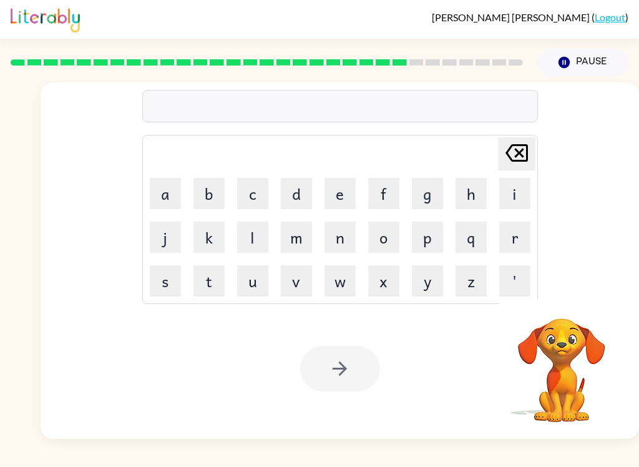
click at [505, 238] on button "r" at bounding box center [514, 236] width 31 height 31
click at [353, 191] on button "e" at bounding box center [339, 193] width 31 height 31
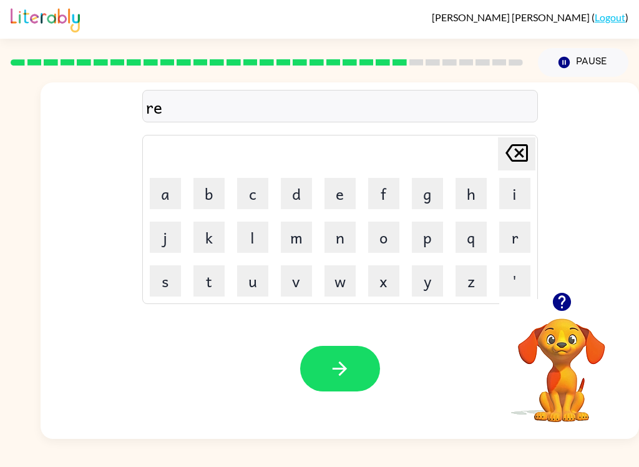
click at [246, 228] on button "l" at bounding box center [252, 236] width 31 height 31
click at [175, 193] on button "a" at bounding box center [165, 193] width 31 height 31
click at [208, 285] on button "t" at bounding box center [208, 280] width 31 height 31
click at [354, 178] on button "e" at bounding box center [339, 193] width 31 height 31
click at [304, 200] on button "d" at bounding box center [296, 193] width 31 height 31
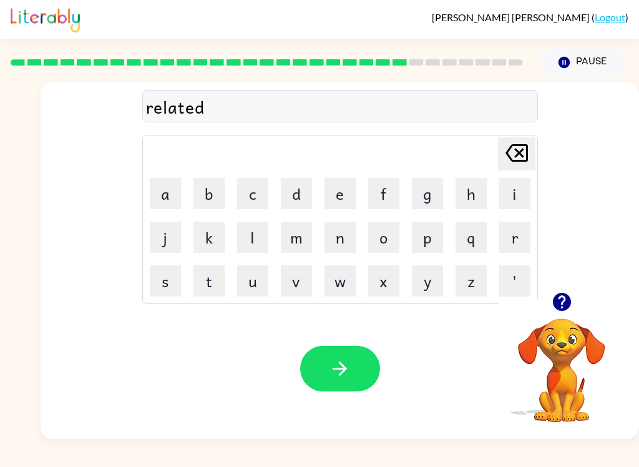
click at [358, 372] on button "button" at bounding box center [340, 369] width 80 height 46
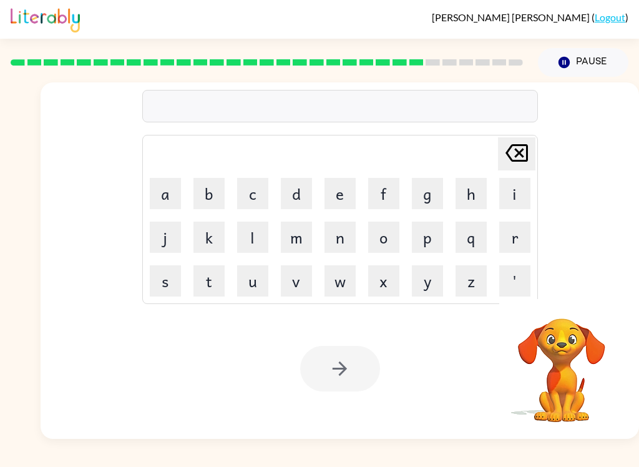
click at [429, 201] on button "g" at bounding box center [427, 193] width 31 height 31
click at [381, 235] on button "o" at bounding box center [383, 236] width 31 height 31
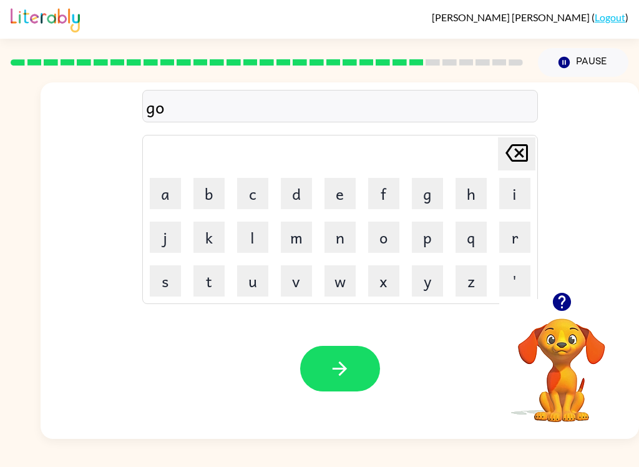
click at [207, 187] on button "b" at bounding box center [208, 193] width 31 height 31
click at [243, 221] on button "l" at bounding box center [252, 236] width 31 height 31
click at [509, 195] on button "i" at bounding box center [514, 193] width 31 height 31
click at [346, 240] on button "n" at bounding box center [339, 236] width 31 height 31
click at [354, 367] on button "button" at bounding box center [340, 369] width 80 height 46
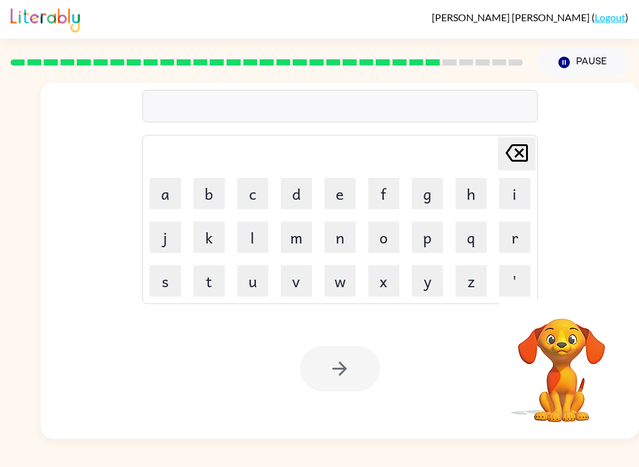
click at [255, 252] on button "l" at bounding box center [252, 236] width 31 height 31
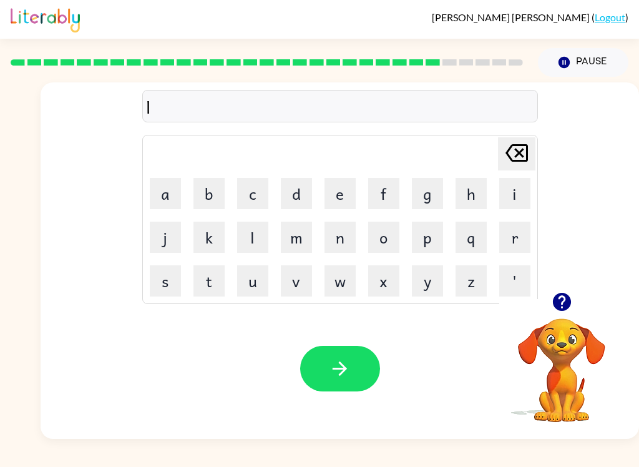
click at [245, 276] on button "u" at bounding box center [252, 280] width 31 height 31
click at [286, 228] on button "m" at bounding box center [296, 236] width 31 height 31
click at [205, 185] on button "b" at bounding box center [208, 193] width 31 height 31
click at [341, 192] on button "e" at bounding box center [339, 193] width 31 height 31
click at [508, 241] on button "r" at bounding box center [514, 236] width 31 height 31
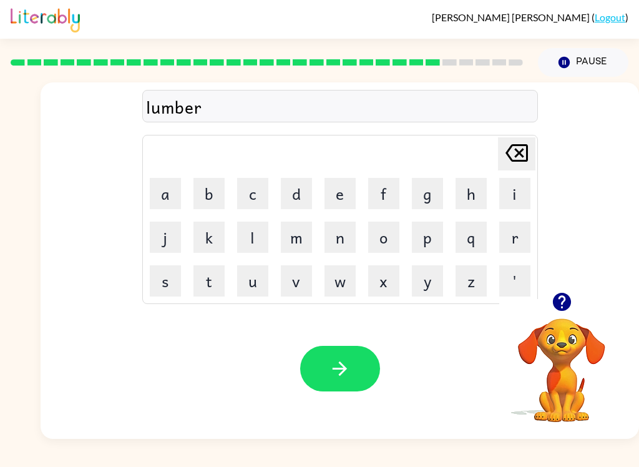
click at [166, 233] on button "j" at bounding box center [165, 236] width 31 height 31
click at [160, 190] on button "a" at bounding box center [165, 193] width 31 height 31
click at [258, 201] on button "c" at bounding box center [252, 193] width 31 height 31
click at [213, 231] on button "k" at bounding box center [208, 236] width 31 height 31
click at [346, 367] on icon "button" at bounding box center [340, 369] width 22 height 22
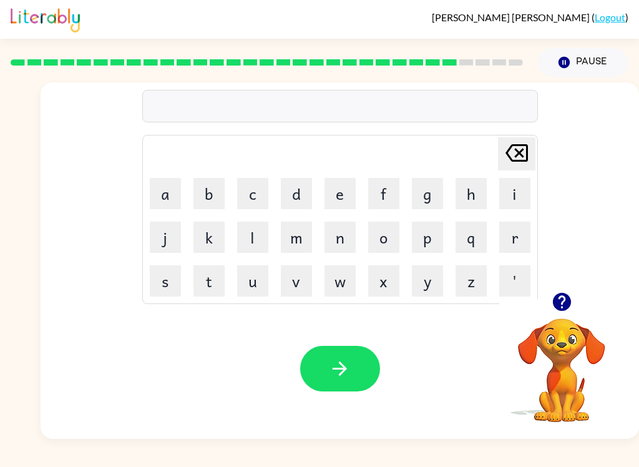
click at [418, 241] on button "p" at bounding box center [427, 236] width 31 height 31
click at [169, 190] on button "a" at bounding box center [165, 193] width 31 height 31
click at [499, 200] on button "i" at bounding box center [514, 193] width 31 height 31
click at [525, 239] on button "r" at bounding box center [514, 236] width 31 height 31
click at [180, 278] on button "s" at bounding box center [165, 280] width 31 height 31
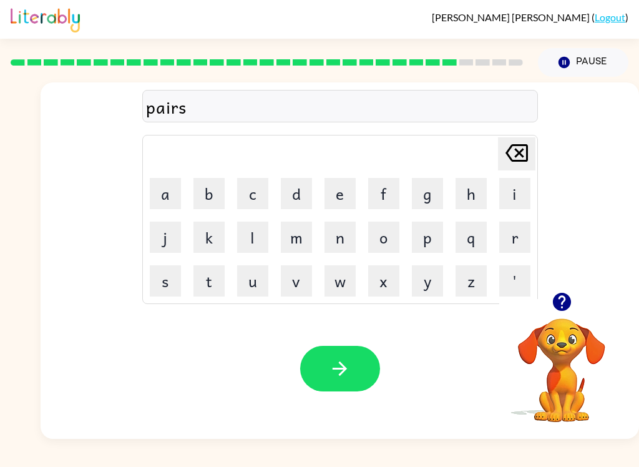
click at [338, 382] on button "button" at bounding box center [340, 369] width 80 height 46
click at [210, 275] on button "t" at bounding box center [208, 280] width 31 height 31
click at [475, 190] on button "h" at bounding box center [470, 193] width 31 height 31
click at [515, 200] on button "i" at bounding box center [514, 193] width 31 height 31
click at [344, 240] on button "n" at bounding box center [339, 236] width 31 height 31
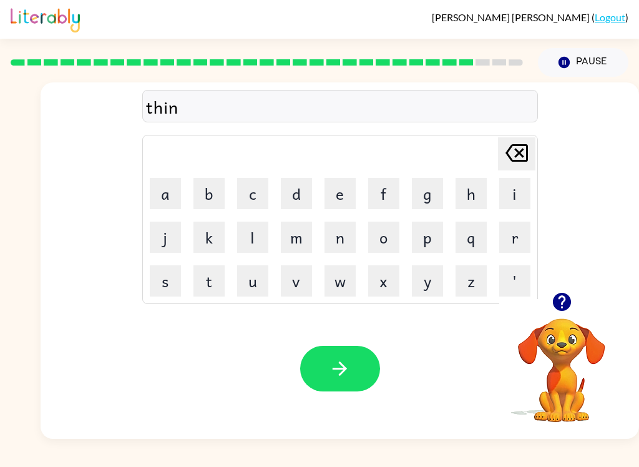
click at [343, 381] on button "button" at bounding box center [340, 369] width 80 height 46
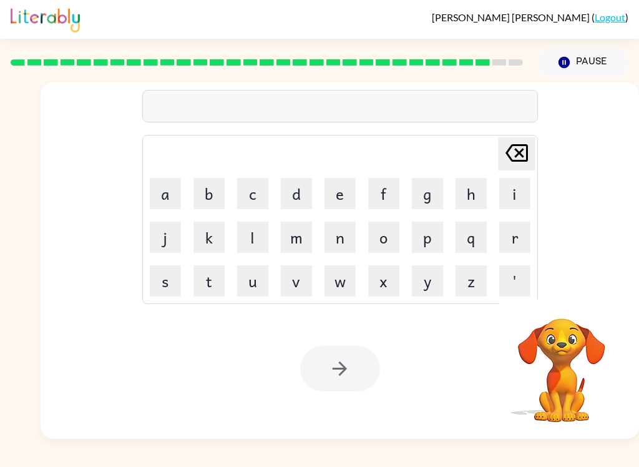
click at [175, 286] on button "s" at bounding box center [165, 280] width 31 height 31
click at [510, 192] on button "i" at bounding box center [514, 193] width 31 height 31
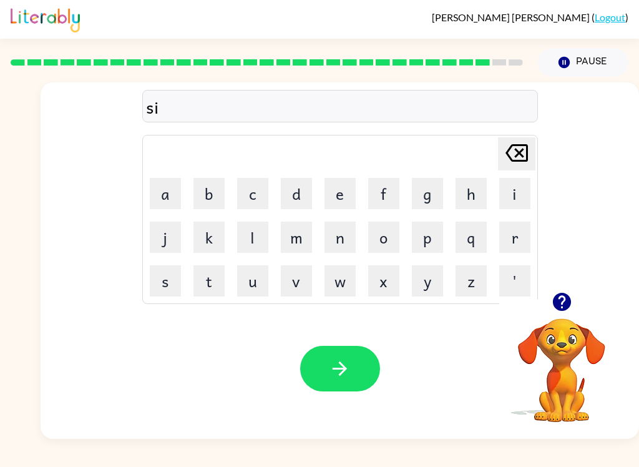
click at [250, 236] on button "l" at bounding box center [252, 236] width 31 height 31
click at [294, 280] on button "v" at bounding box center [296, 280] width 31 height 31
click at [177, 207] on button "a" at bounding box center [165, 193] width 31 height 31
click at [506, 241] on button "r" at bounding box center [514, 236] width 31 height 31
click at [336, 197] on button "e" at bounding box center [339, 193] width 31 height 31
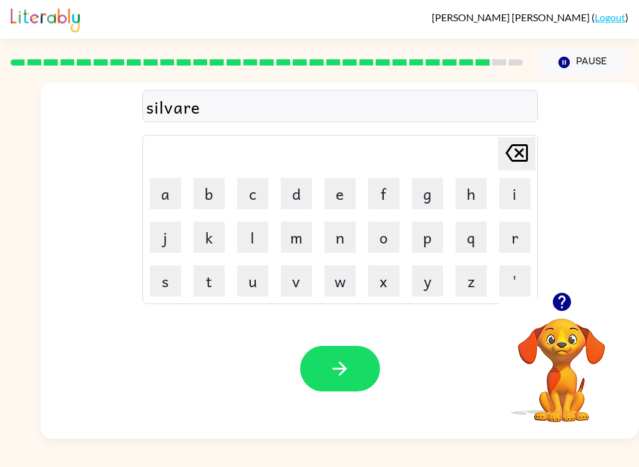
click at [336, 288] on button "w" at bounding box center [339, 280] width 31 height 31
click at [168, 292] on button "s" at bounding box center [165, 280] width 31 height 31
click at [512, 165] on icon "[PERSON_NAME] last character input" at bounding box center [517, 153] width 30 height 30
click at [168, 188] on button "a" at bounding box center [165, 193] width 31 height 31
click at [527, 227] on button "r" at bounding box center [514, 236] width 31 height 31
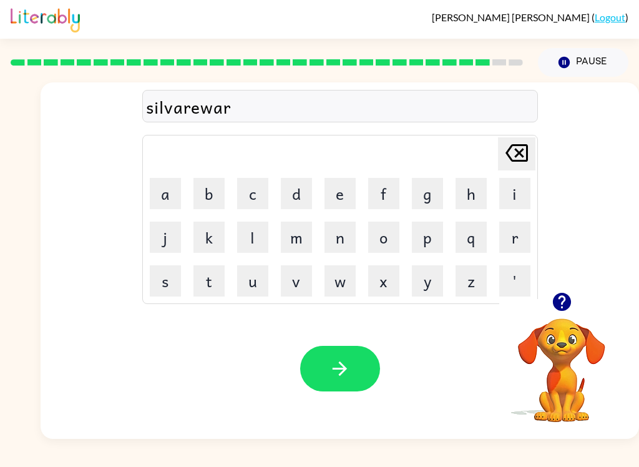
click at [343, 185] on button "e" at bounding box center [339, 193] width 31 height 31
click at [351, 364] on button "button" at bounding box center [340, 369] width 80 height 46
click at [566, 298] on icon "button" at bounding box center [561, 302] width 18 height 18
click at [261, 271] on button "u" at bounding box center [252, 280] width 31 height 31
click at [346, 238] on button "n" at bounding box center [339, 236] width 31 height 31
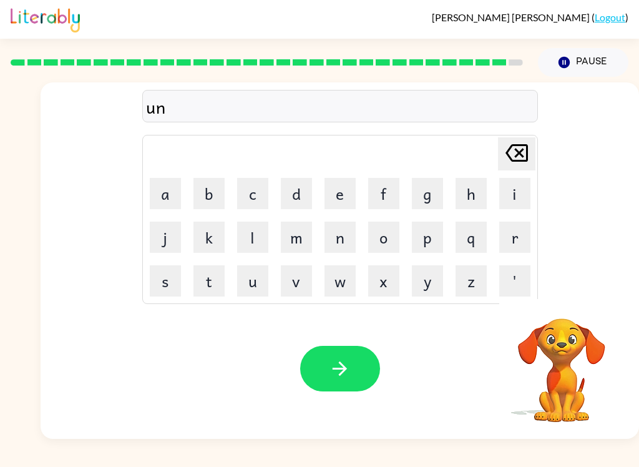
click at [169, 200] on button "a" at bounding box center [165, 193] width 31 height 31
click at [520, 160] on icon at bounding box center [516, 152] width 22 height 17
click at [165, 192] on button "a" at bounding box center [165, 193] width 31 height 31
click at [387, 199] on button "f" at bounding box center [383, 193] width 31 height 31
click at [560, 301] on icon "button" at bounding box center [561, 302] width 18 height 18
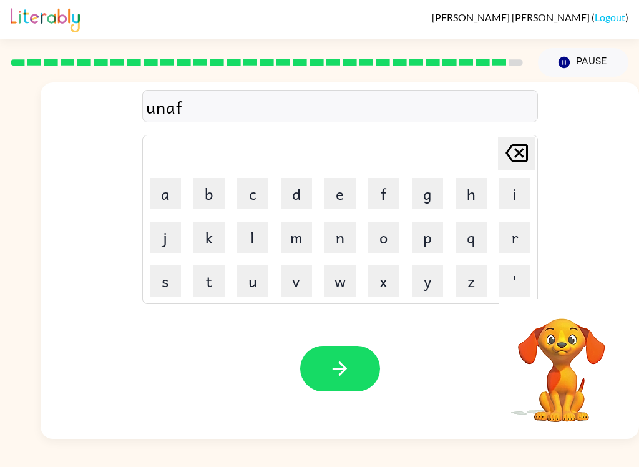
click at [510, 234] on button "r" at bounding box center [514, 236] width 31 height 31
click at [175, 194] on button "a" at bounding box center [165, 193] width 31 height 31
click at [514, 189] on button "i" at bounding box center [514, 193] width 31 height 31
click at [301, 197] on button "d" at bounding box center [296, 193] width 31 height 31
click at [354, 359] on button "button" at bounding box center [340, 369] width 80 height 46
